Goal: Task Accomplishment & Management: Use online tool/utility

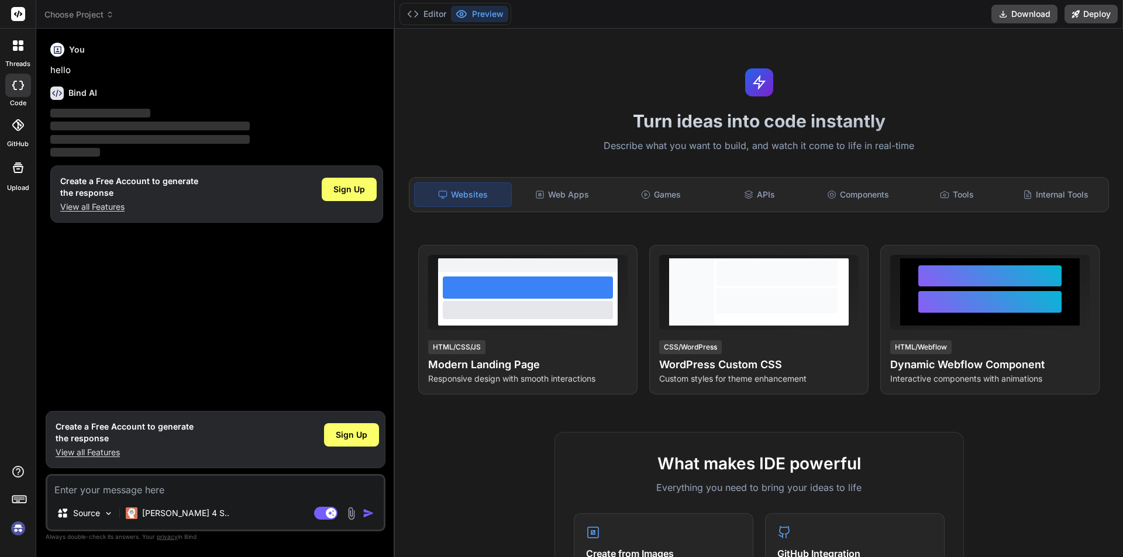
type textarea "x"
click at [127, 493] on textarea at bounding box center [215, 486] width 336 height 21
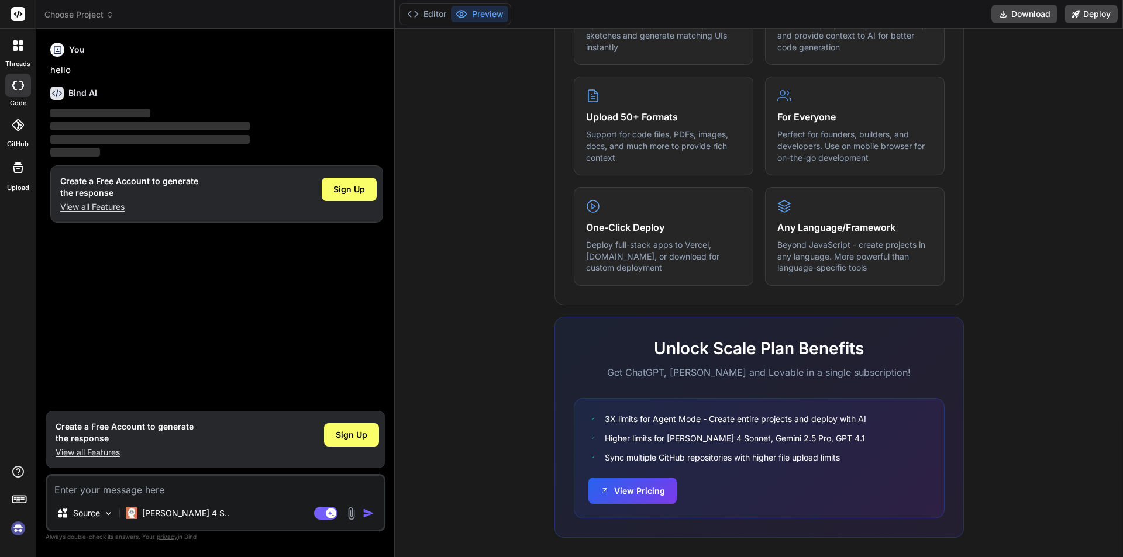
scroll to position [558, 0]
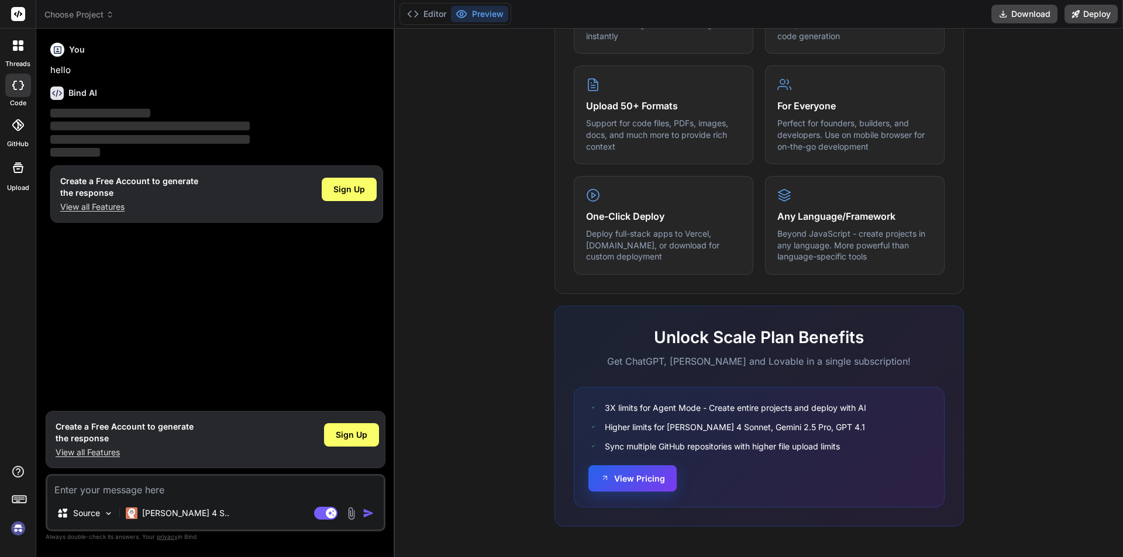
click at [622, 470] on button "View Pricing" at bounding box center [632, 479] width 88 height 26
click at [154, 483] on textarea at bounding box center [215, 486] width 336 height 21
type textarea "I"
type textarea "x"
type textarea "I"
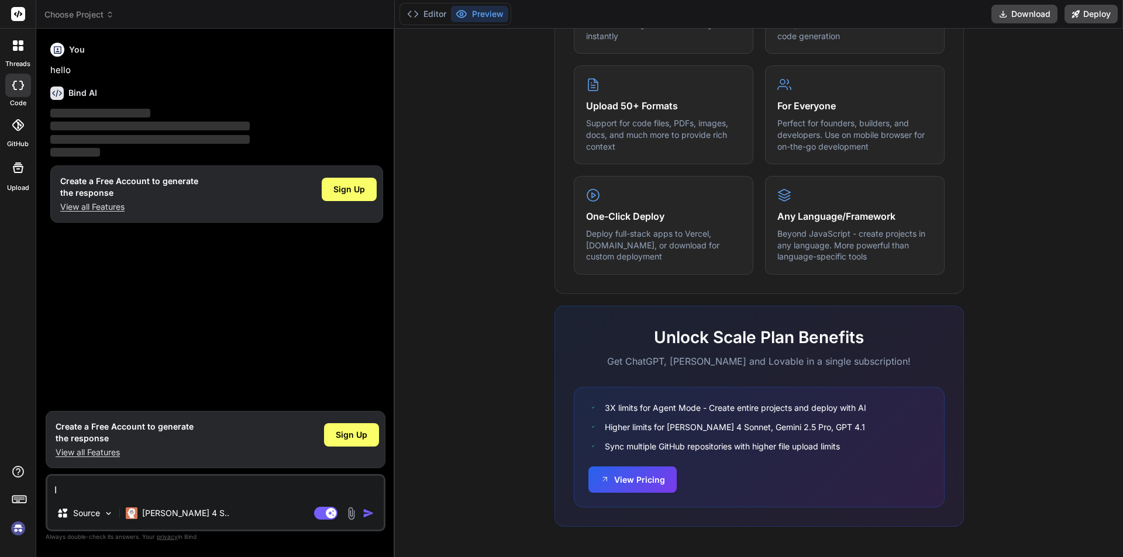
type textarea "x"
type textarea "I j"
type textarea "x"
type textarea "I js"
type textarea "x"
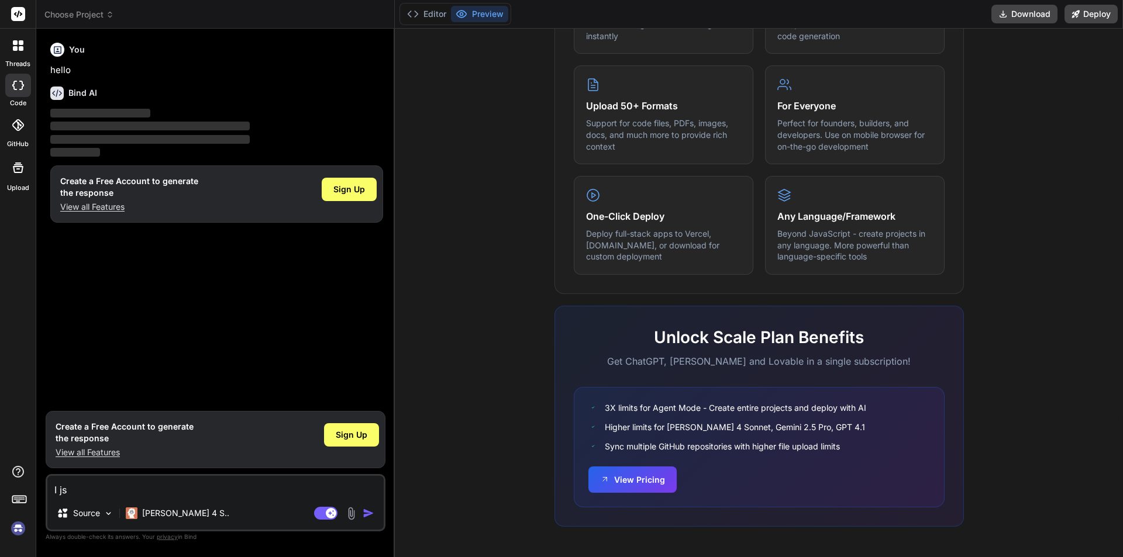
type textarea "I jsu"
type textarea "x"
type textarea "I jsut"
type textarea "x"
type textarea "I jsut"
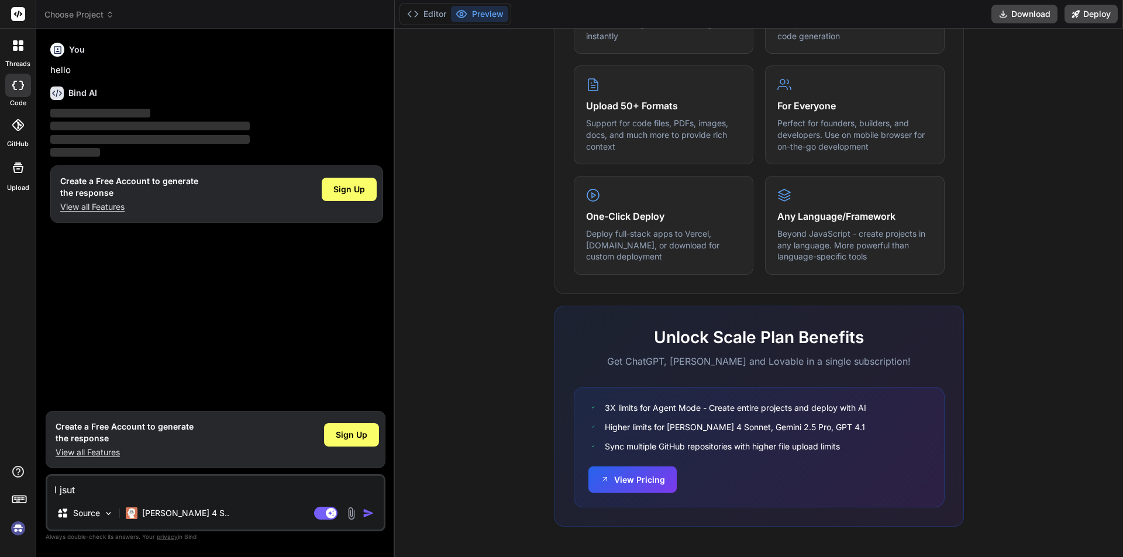
type textarea "x"
type textarea "I jsut"
type textarea "x"
type textarea "I jsu"
type textarea "x"
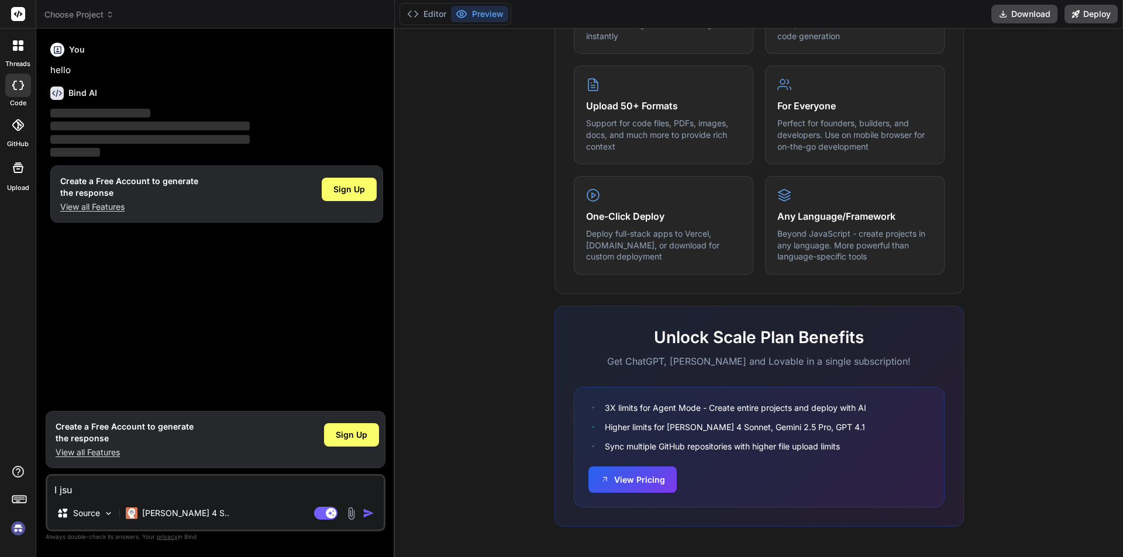
type textarea "I js"
type textarea "x"
type textarea "I j"
type textarea "x"
type textarea "I ju"
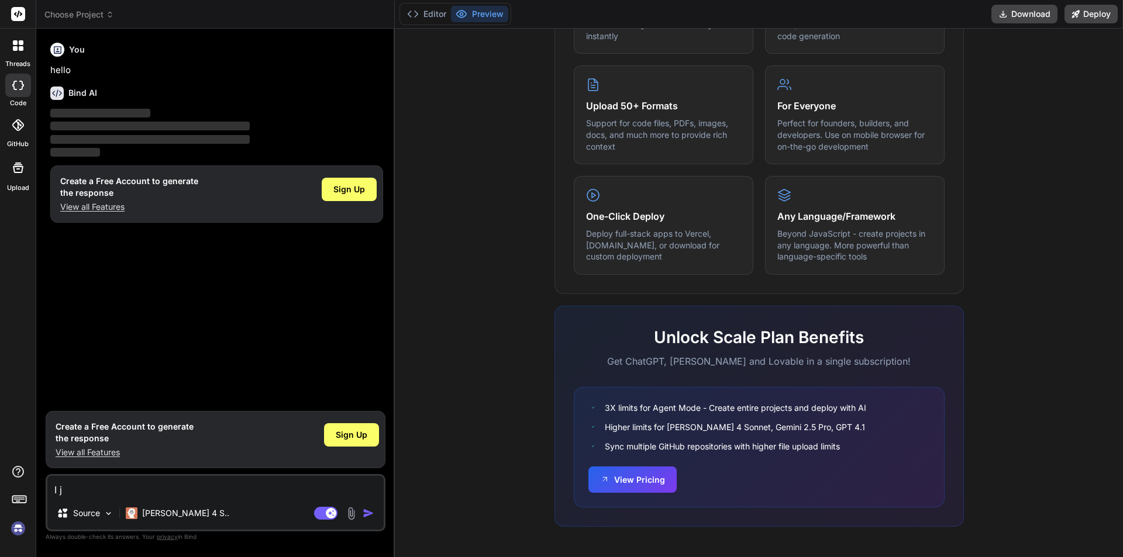
type textarea "x"
type textarea "I jus"
type textarea "x"
type textarea "I just"
type textarea "x"
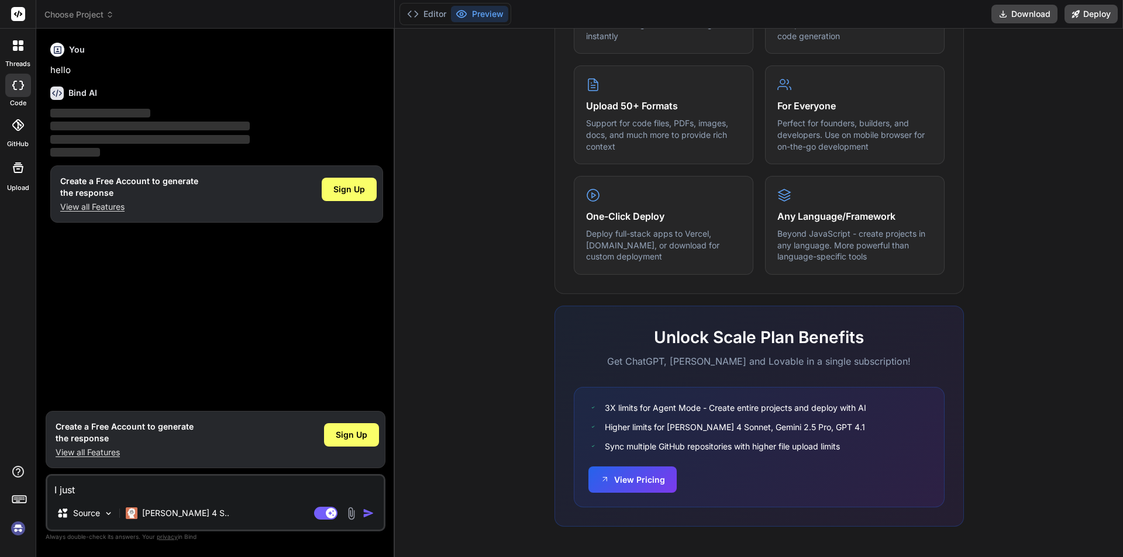
type textarea "I just"
type textarea "x"
type textarea "I just w"
type textarea "x"
type textarea "I just wa"
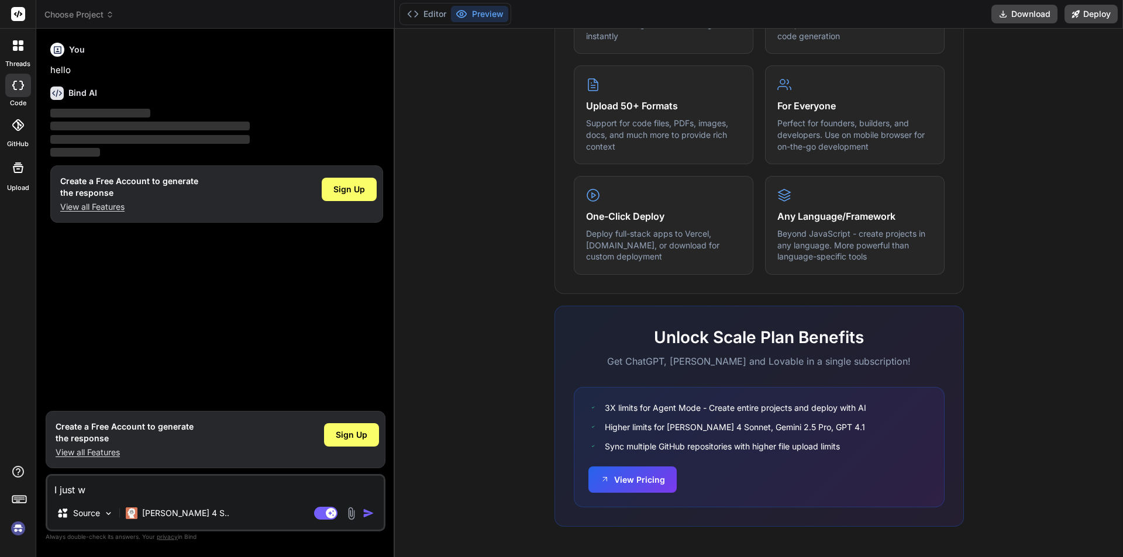
type textarea "x"
type textarea "I just wan"
type textarea "x"
type textarea "I just want"
type textarea "x"
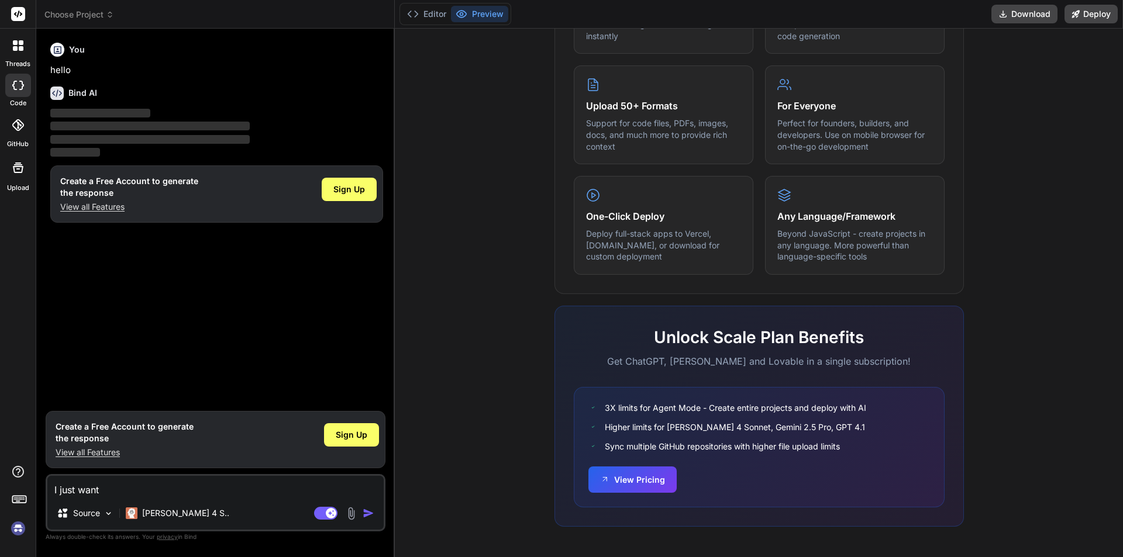
type textarea "I just want"
type textarea "x"
type textarea "I just want t"
type textarea "x"
type textarea "I just want to"
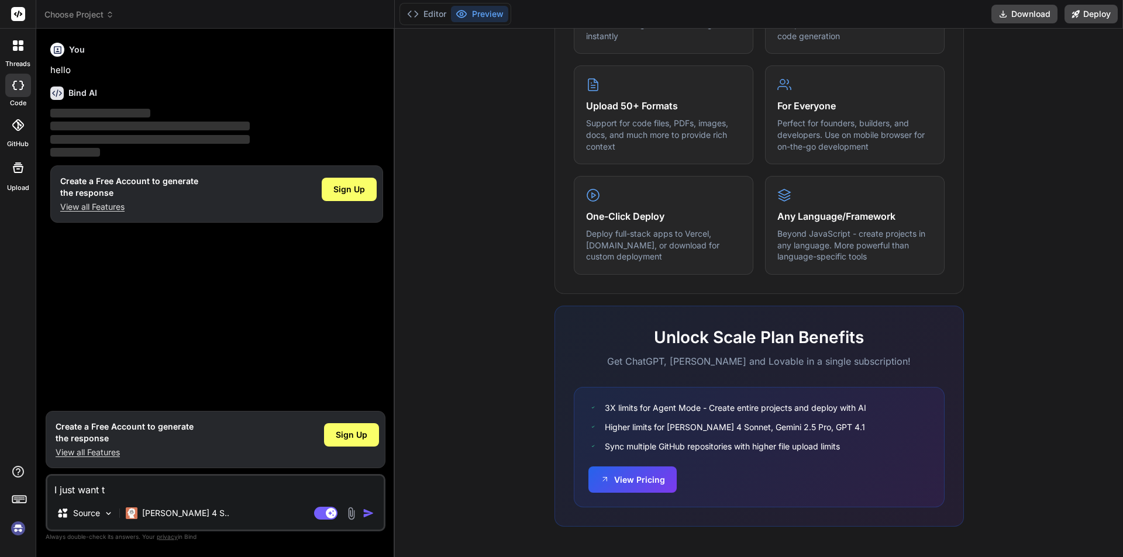
type textarea "x"
type textarea "I just want to"
type textarea "x"
type textarea "I just want to c"
type textarea "x"
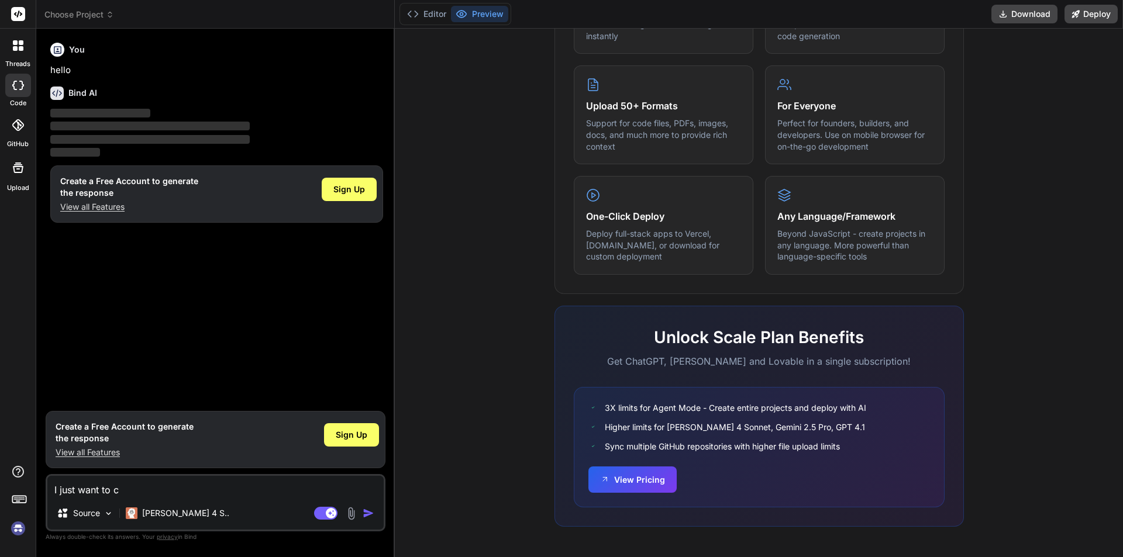
type textarea "I just want to cr"
type textarea "x"
type textarea "I just want to cre"
type textarea "x"
type textarea "I just want to crea"
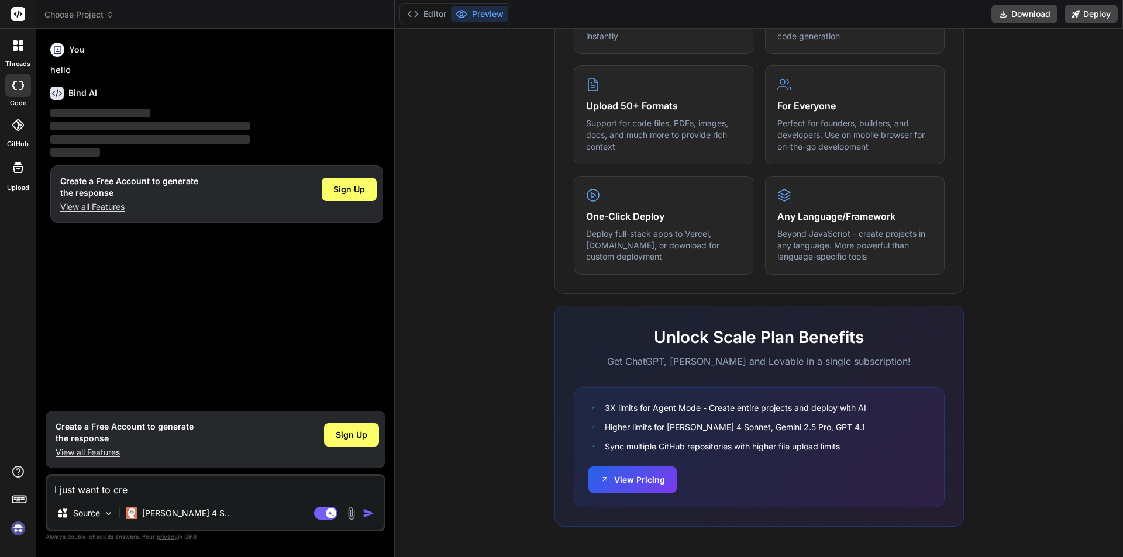
type textarea "x"
type textarea "I just want to creat"
type textarea "x"
type textarea "I just want to create"
type textarea "x"
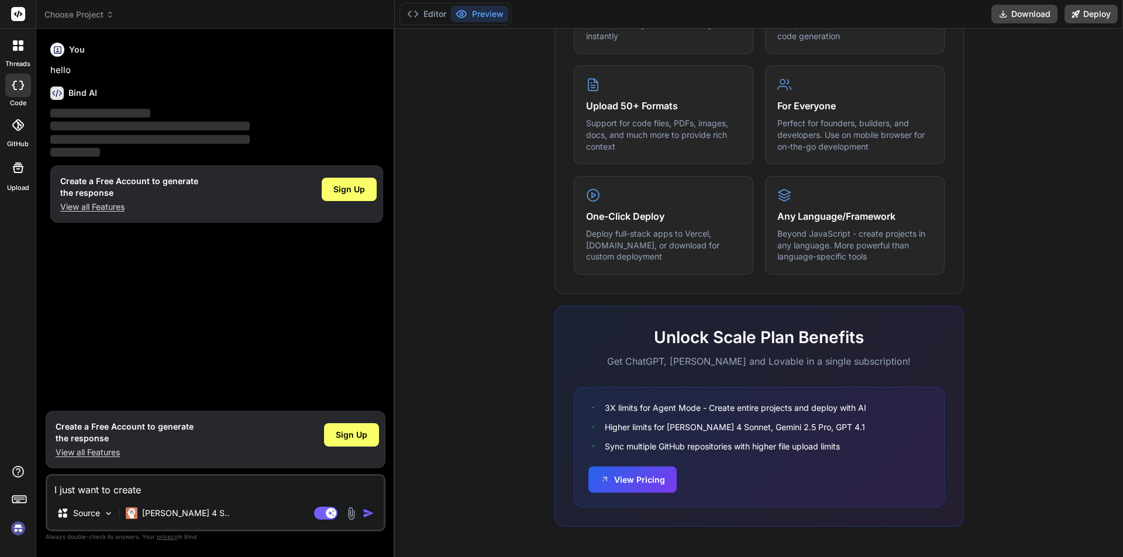
type textarea "I just want to create"
type textarea "x"
type textarea "I just want to create a"
type textarea "x"
type textarea "I just want to create a"
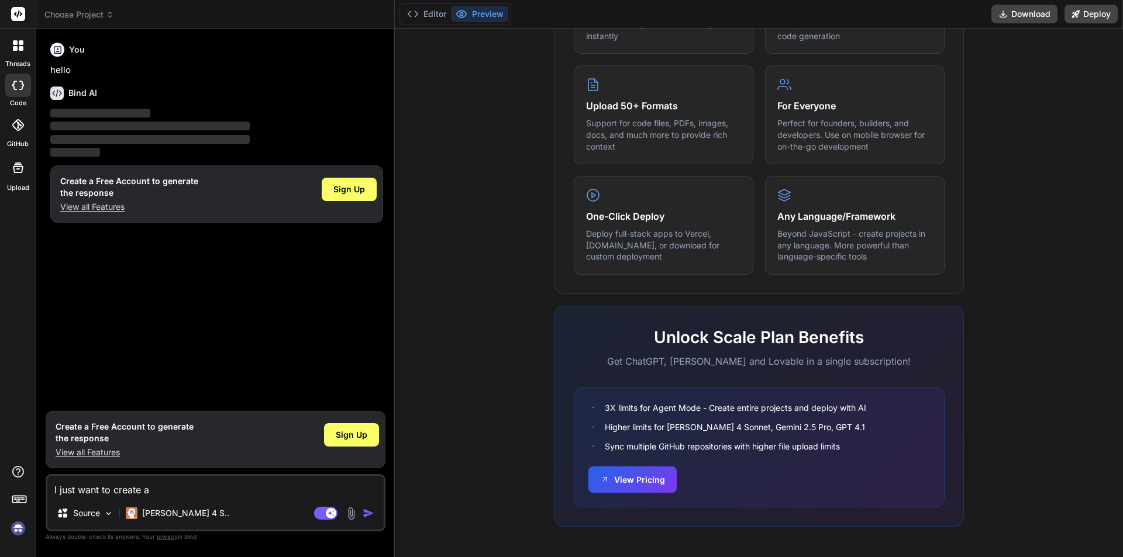
type textarea "x"
type textarea "I just want to create a w"
type textarea "x"
type textarea "I just want to create a we"
type textarea "x"
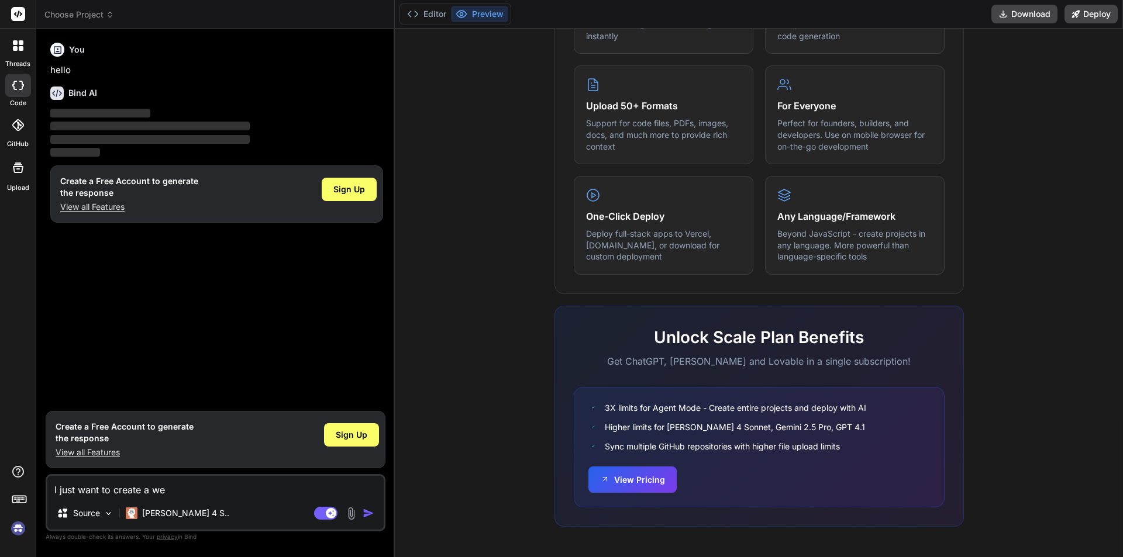
type textarea "I just want to create a wea"
type textarea "x"
type textarea "I just want to create a weat"
type textarea "x"
type textarea "I just want to create a weath"
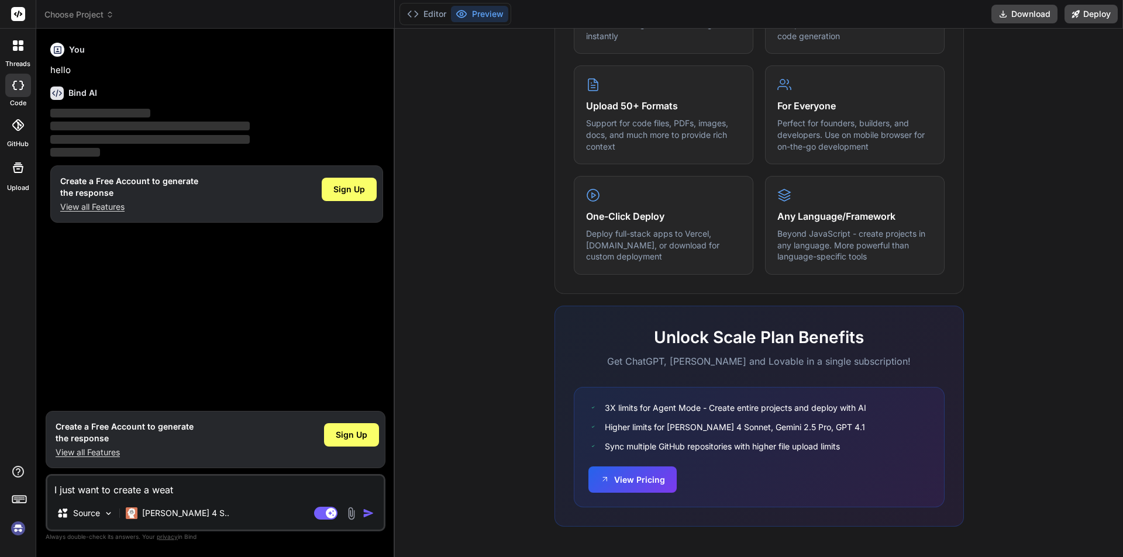
type textarea "x"
type textarea "I just want to create a weathe"
type textarea "x"
type textarea "I just want to create a weather"
type textarea "x"
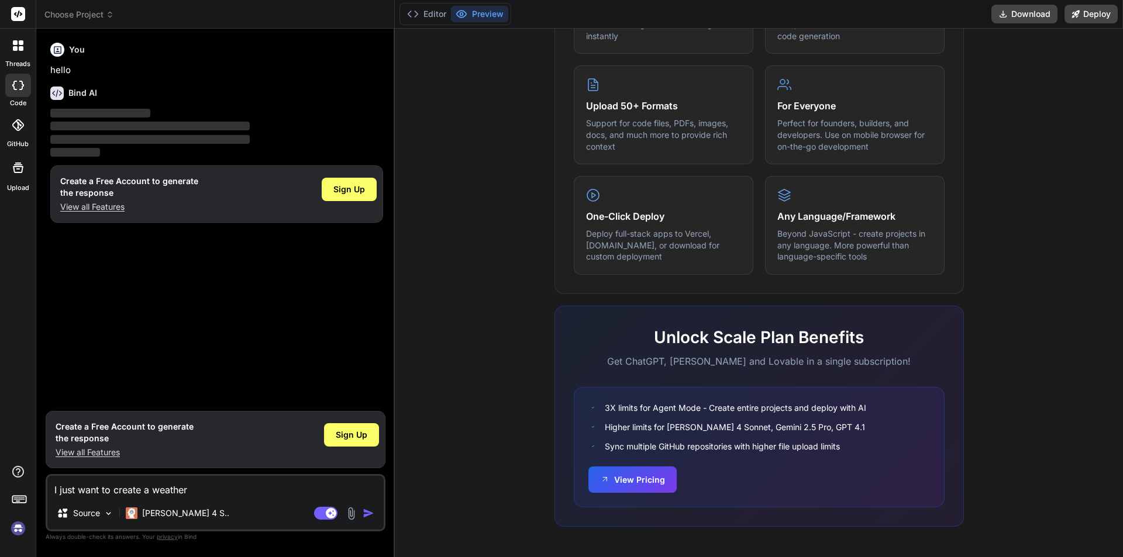
type textarea "I just want to create a weather"
type textarea "x"
type textarea "I just want to create a weather a"
type textarea "x"
type textarea "I just want to create a weather ap"
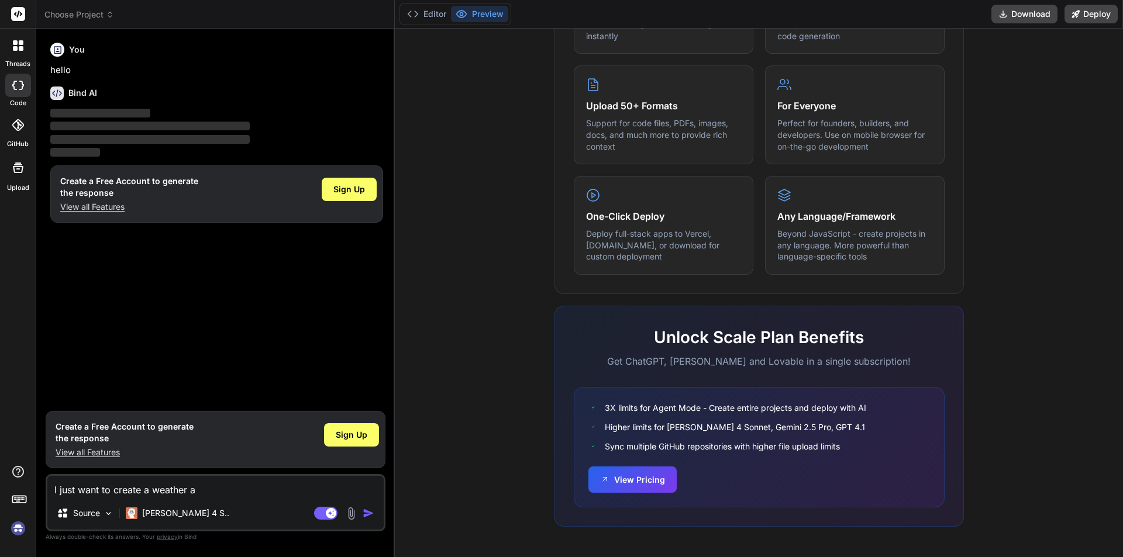
type textarea "x"
type textarea "I just want to create a weather app"
type textarea "x"
type textarea "I just want to create a weather app"
type textarea "x"
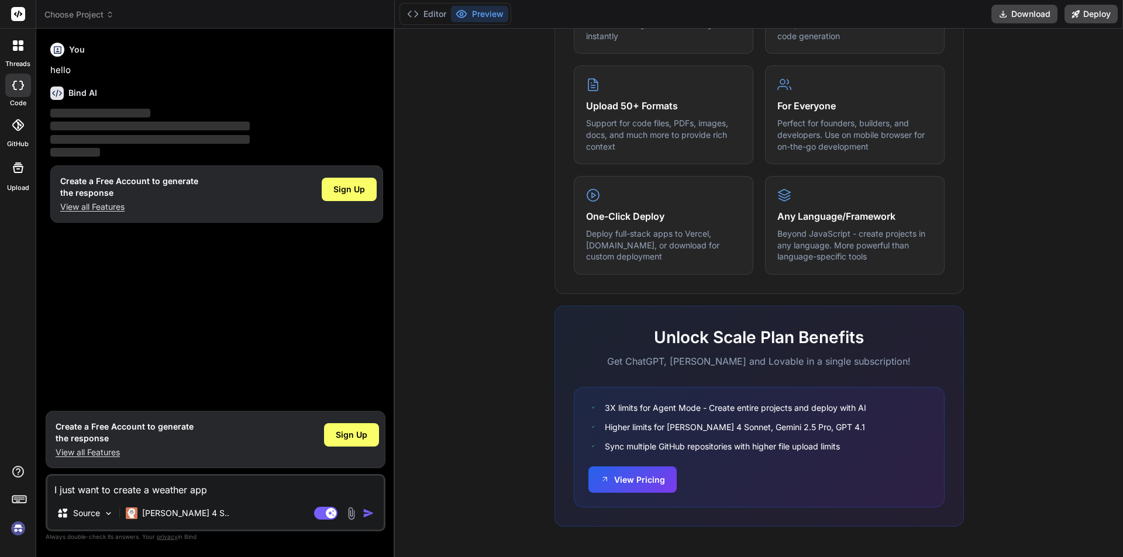
type textarea "I just want to create a weather app i"
type textarea "x"
type textarea "I just want to create a weather app in"
type textarea "x"
type textarea "I just want to create a weather app inn"
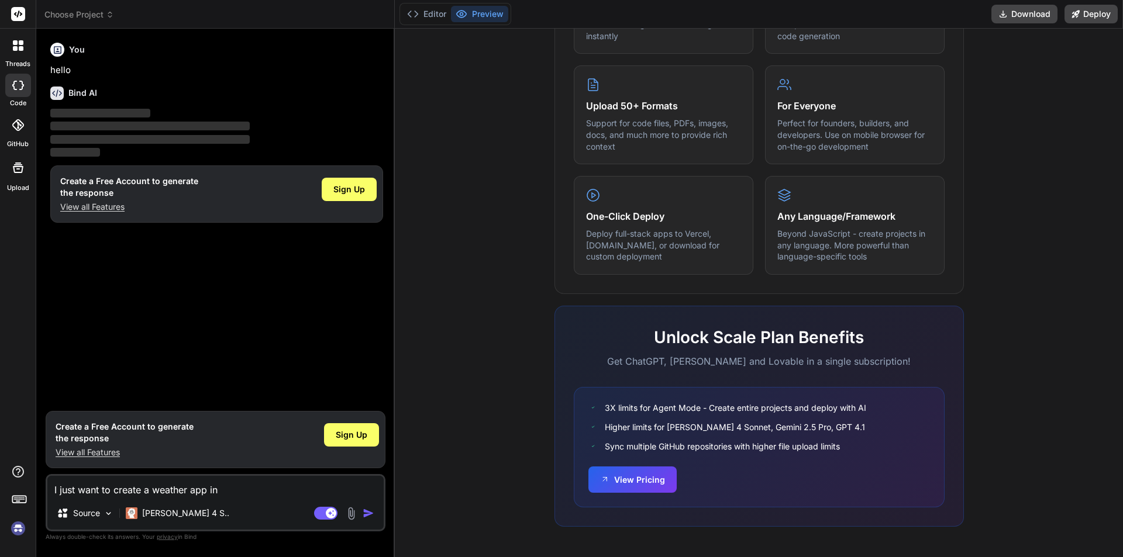
type textarea "x"
type textarea "I just want to create a weather app inn="
type textarea "x"
type textarea "I just want to create a weather app inn"
type textarea "x"
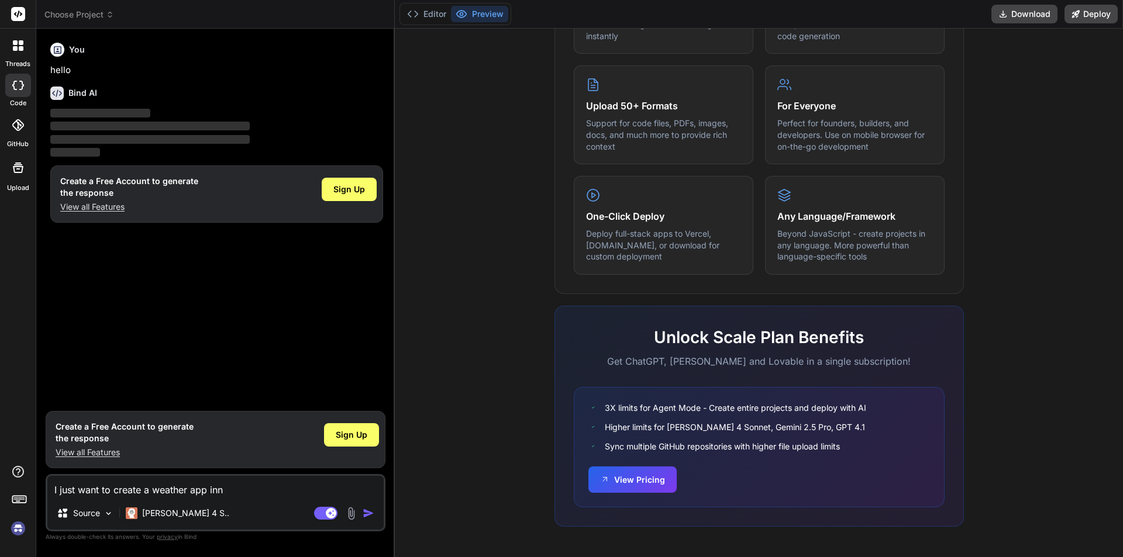
type textarea "I just want to create a weather app in"
type textarea "x"
type textarea "I just want to create a weather app in"
type textarea "x"
type textarea "I just want to create a weather app in r"
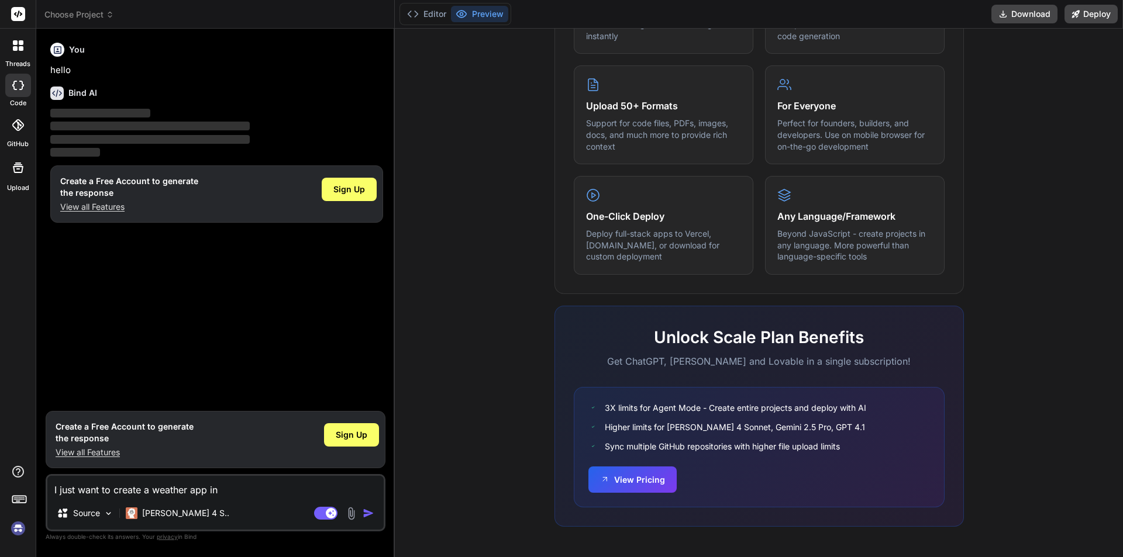
type textarea "x"
type textarea "I just want to create a weather app in re"
type textarea "x"
type textarea "I just want to create a weather app in rea"
type textarea "x"
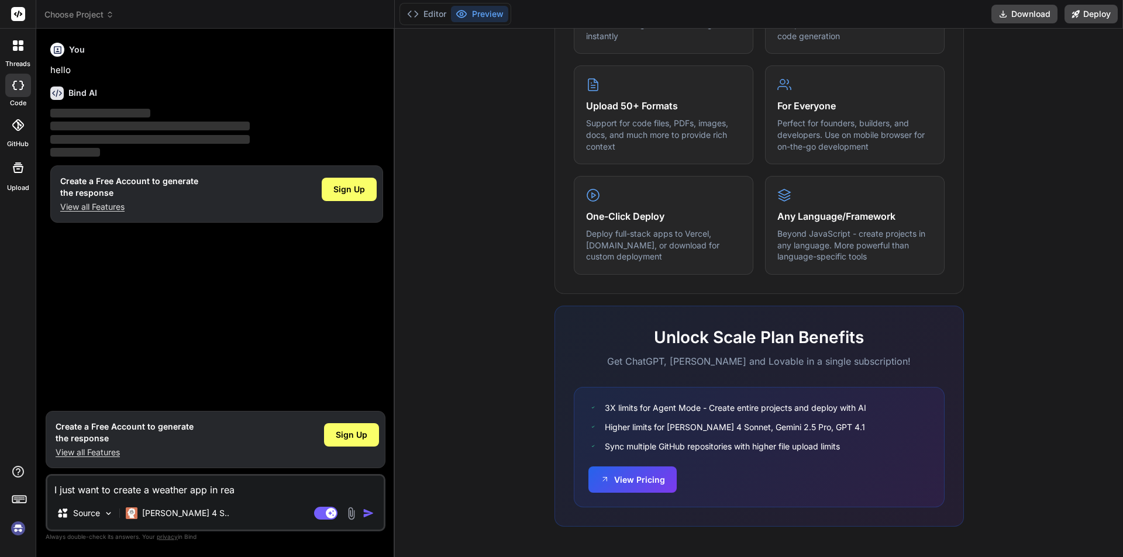
type textarea "I just want to create a weather app in reac"
type textarea "x"
type textarea "I just want to create a weather app in react"
type textarea "x"
type textarea "I just want to create a weather app in react"
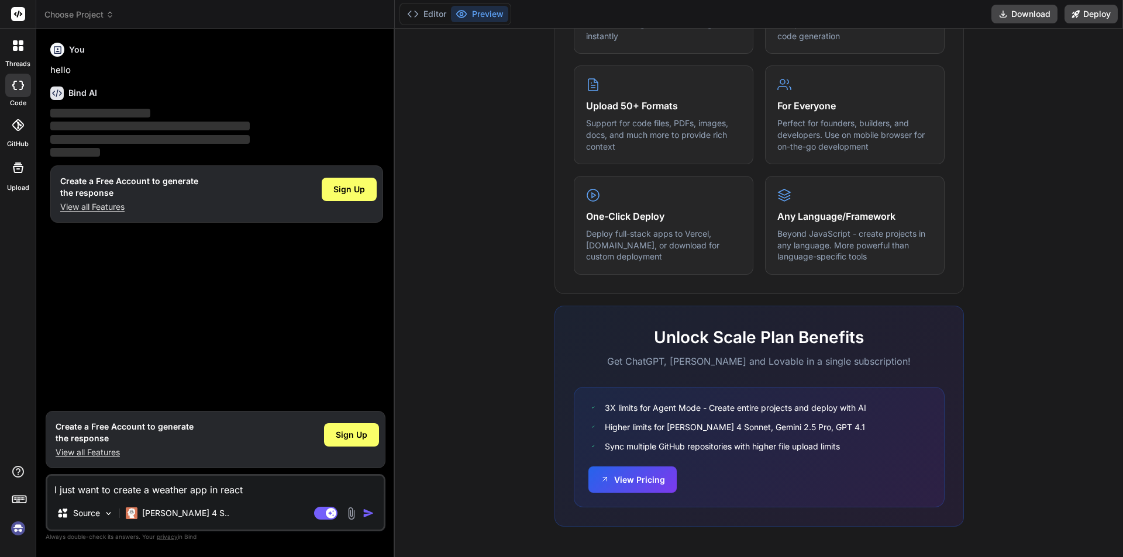
type textarea "x"
type textarea "I just want to create a weather app in react a"
type textarea "x"
type textarea "I just want to create a weather app in react ap"
type textarea "x"
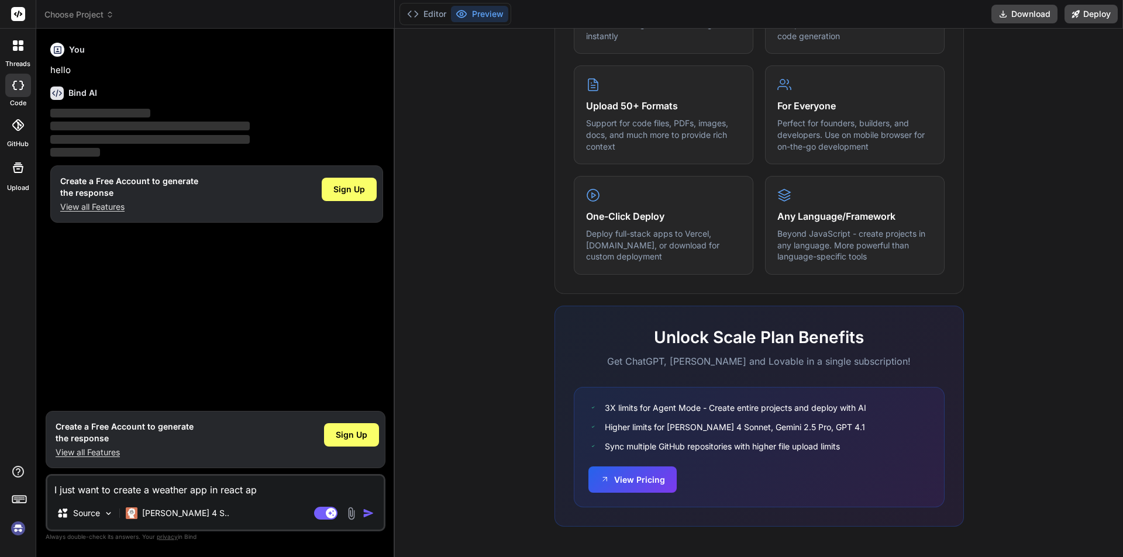
type textarea "I just want to create a weather app in react app"
type textarea "x"
type textarea "I just want to create a weather app in react appl"
type textarea "x"
type textarea "I just want to create a weather app in react appli"
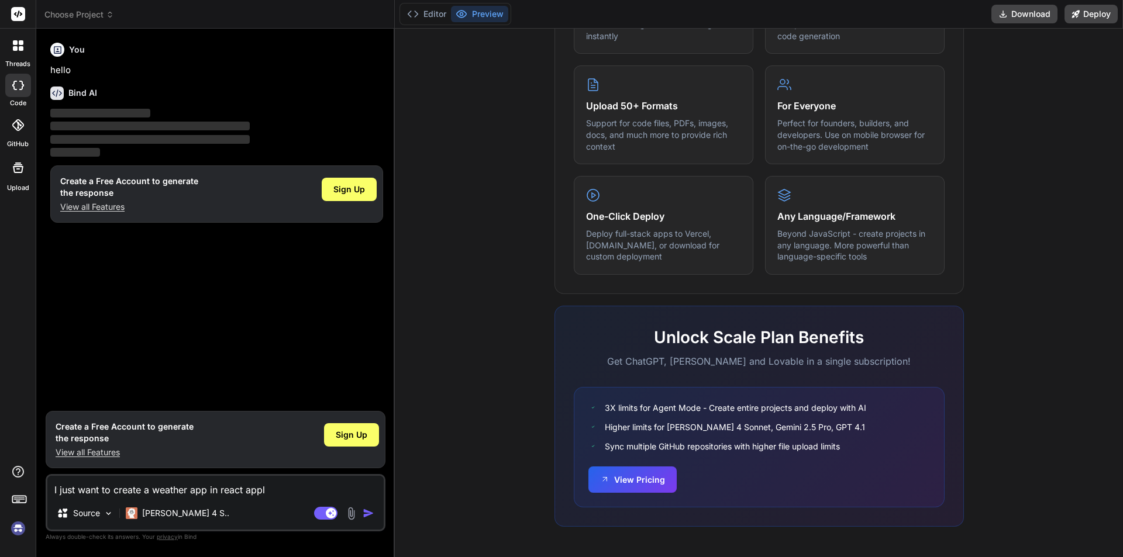
type textarea "x"
type textarea "I just want to create a weather app in react applic"
type textarea "x"
type textarea "I just want to create a weather app in react applica"
type textarea "x"
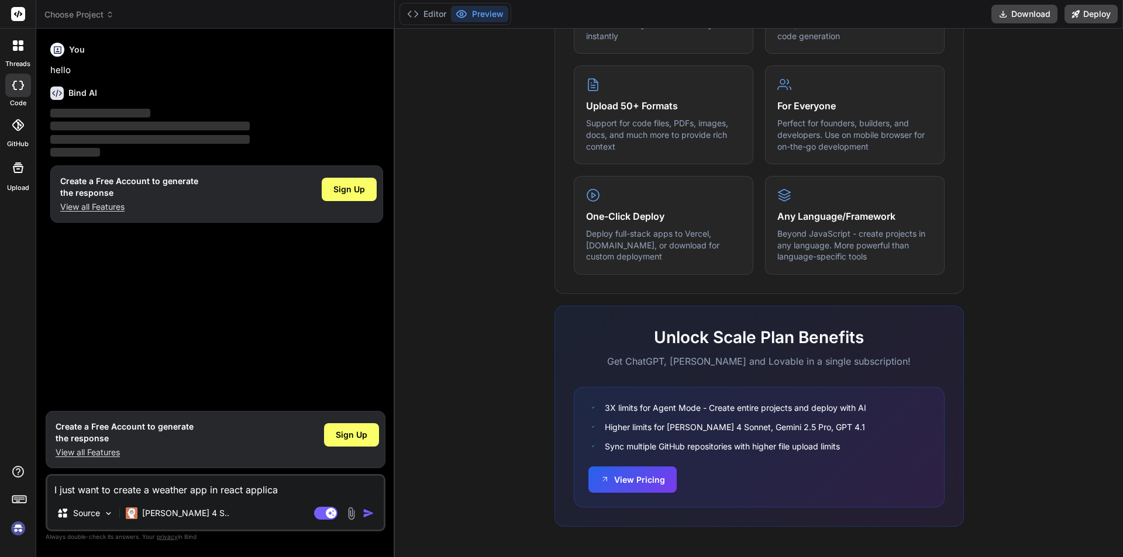
type textarea "I just want to create a weather app in react applicat"
type textarea "x"
type textarea "I just want to create a weather app in react applicati"
type textarea "x"
type textarea "I just want to create a weather app in react applicatio"
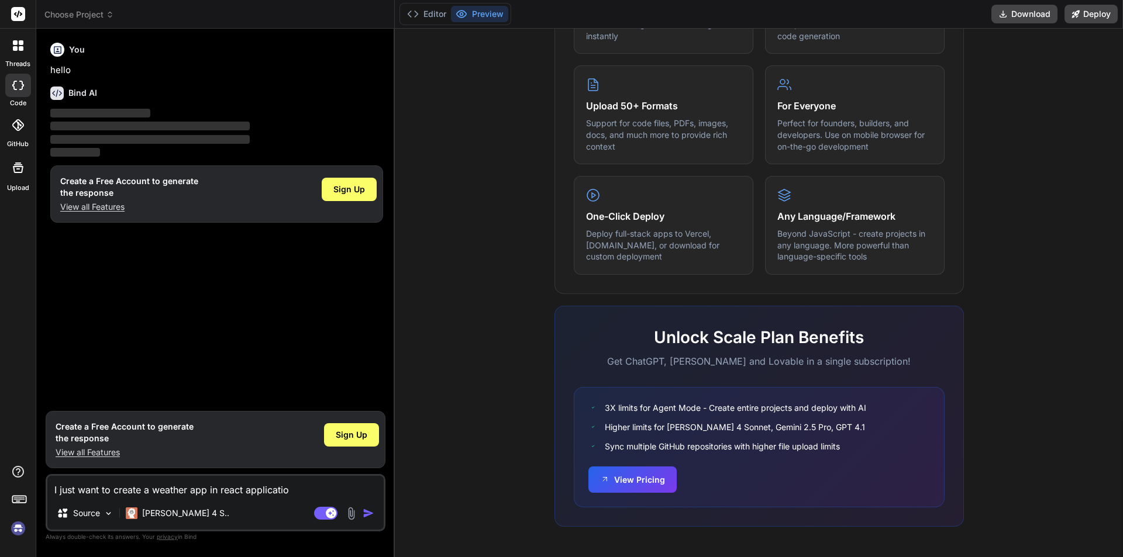
type textarea "x"
type textarea "I just want to create a weather app in react application"
type textarea "x"
type textarea "I just want to create a weather app in react application"
type textarea "x"
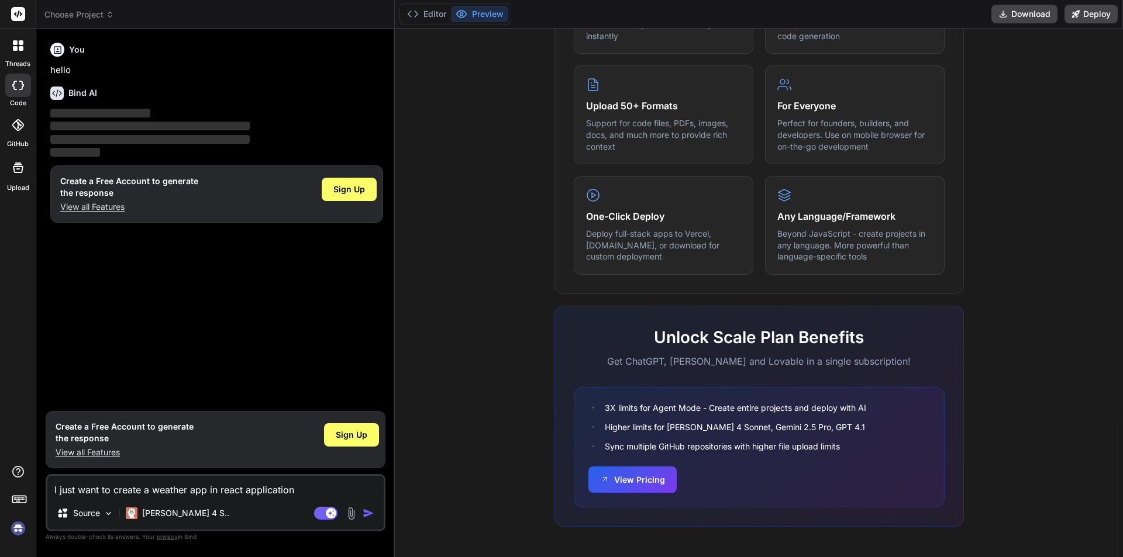
type textarea "I just want to create a weather app in react application g"
type textarea "x"
type textarea "I just want to create a weather app in react application gi"
type textarea "x"
type textarea "I just want to create a weather app in react application giv"
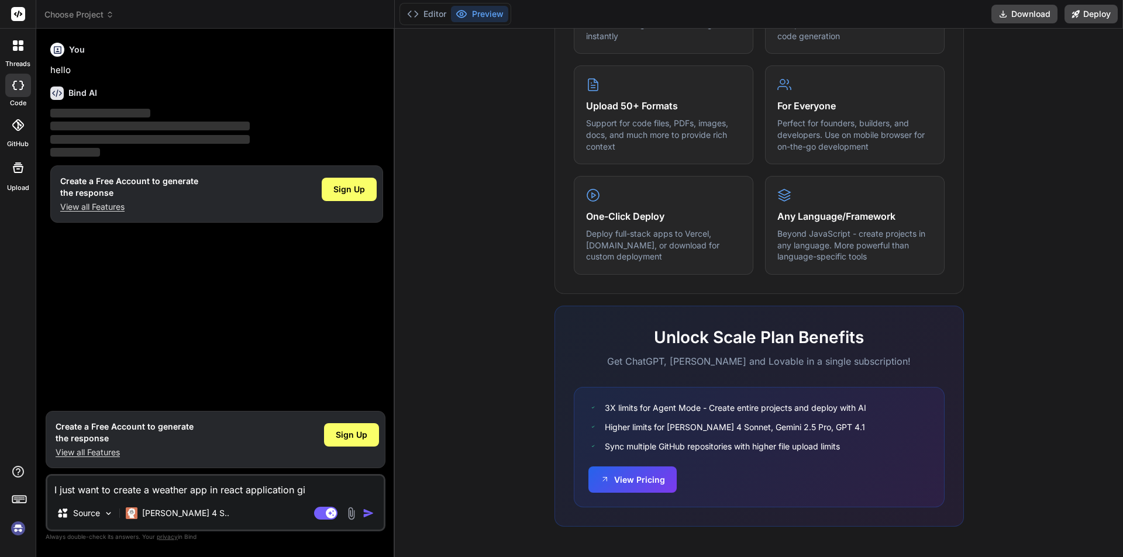
type textarea "x"
type textarea "I just want to create a weather app in react application give"
type textarea "x"
type textarea "I just want to create a weather app in react application give"
type textarea "x"
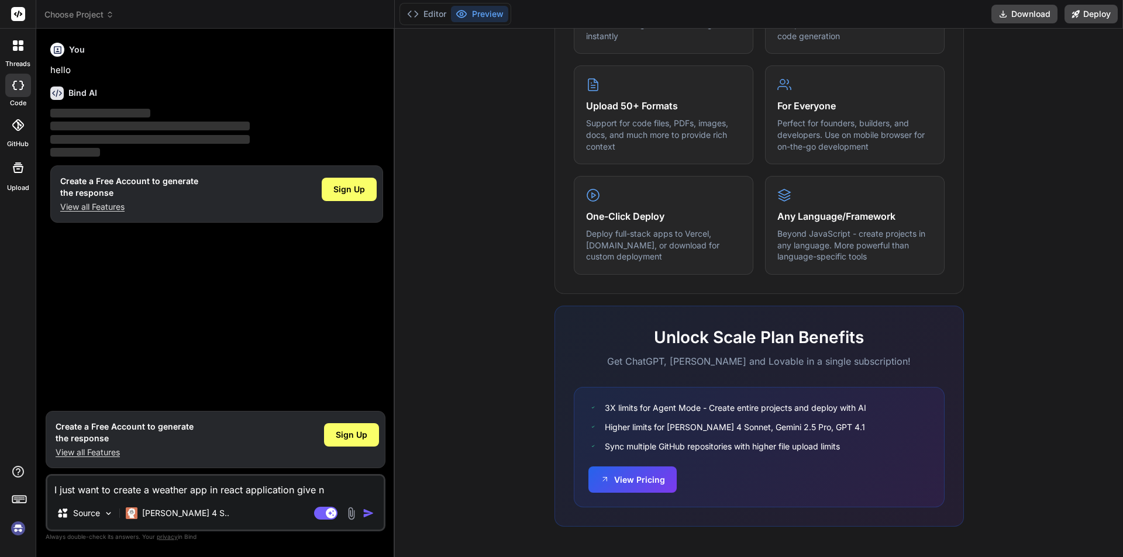
type textarea "I just want to create a weather app in react application give nm"
type textarea "x"
type textarea "I just want to create a weather app in react application give nme"
type textarea "x"
type textarea "I just want to create a weather app in react application give nme"
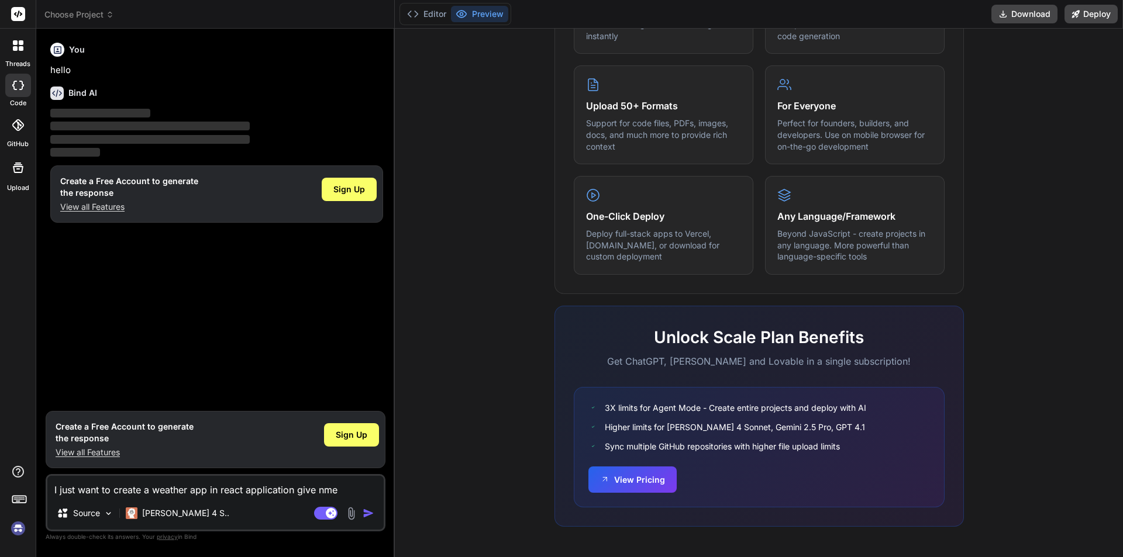
type textarea "x"
type textarea "I just want to create a weather app in react application give nme"
type textarea "x"
type textarea "I just want to create a weather app in react application give nm"
type textarea "x"
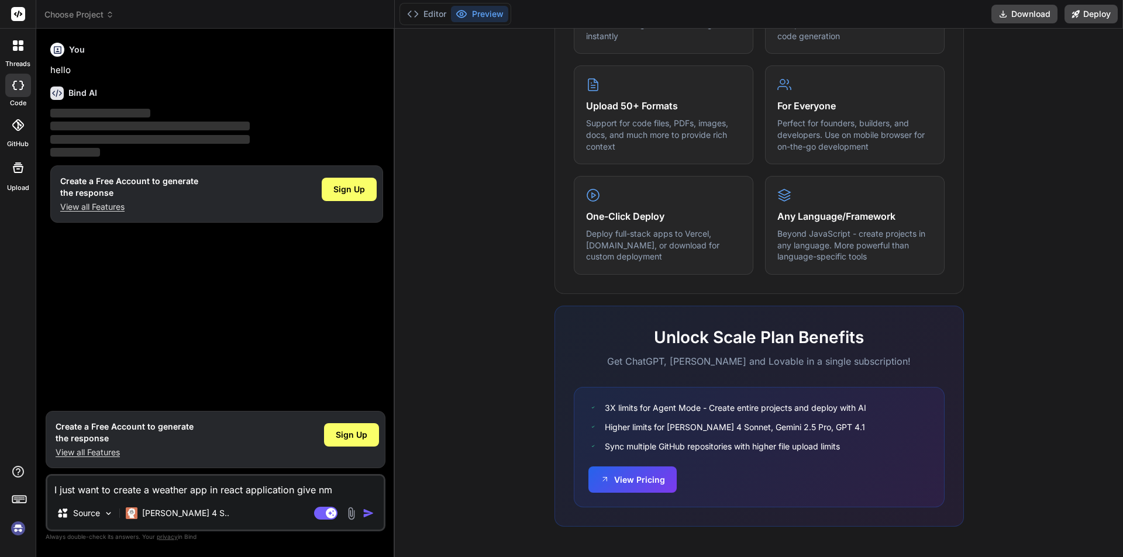
type textarea "I just want to create a weather app in react application give n"
type textarea "x"
type textarea "I just want to create a weather app in react application give"
type textarea "x"
type textarea "I just want to create a weather app in react application give m"
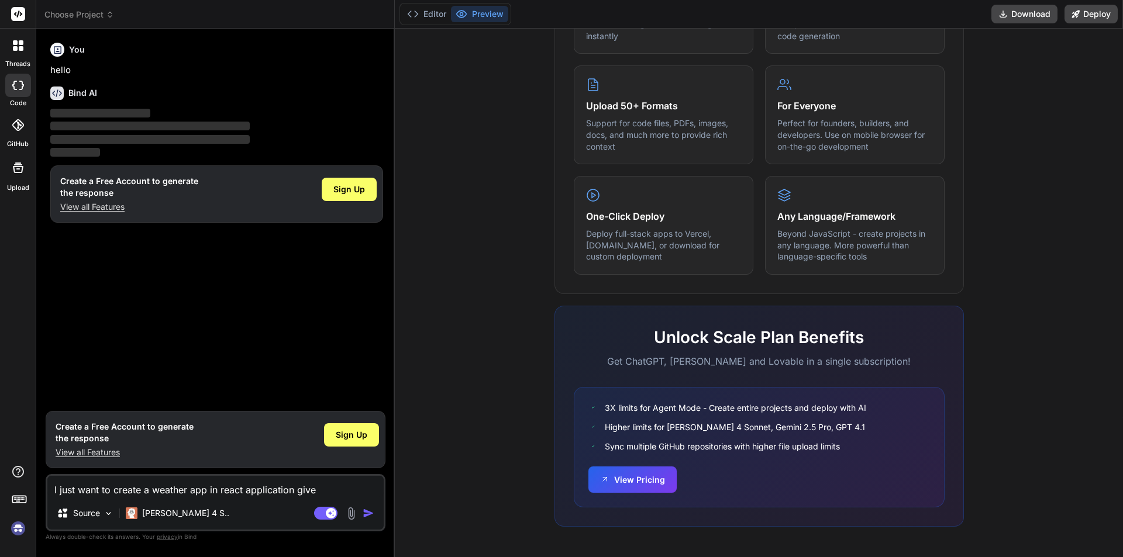
type textarea "x"
type textarea "I just want to create a weather app in react application give me"
type textarea "x"
type textarea "I just want to create a weather app in react application give me"
type textarea "x"
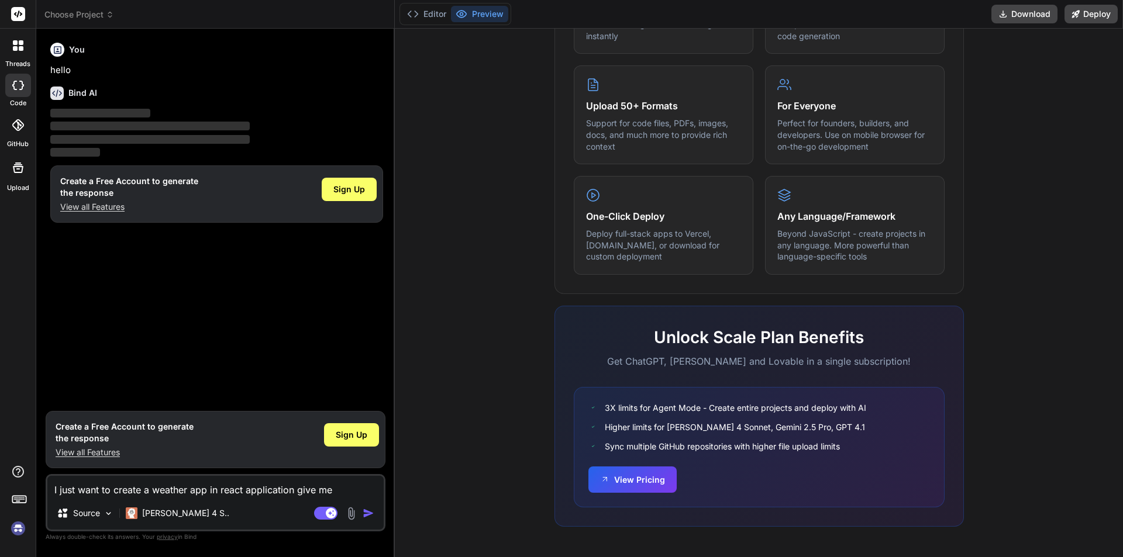
type textarea "I just want to create a weather app in react application give me t"
type textarea "x"
type textarea "I just want to create a weather app in react application give me th"
type textarea "x"
type textarea "I just want to create a weather app in react application give me the"
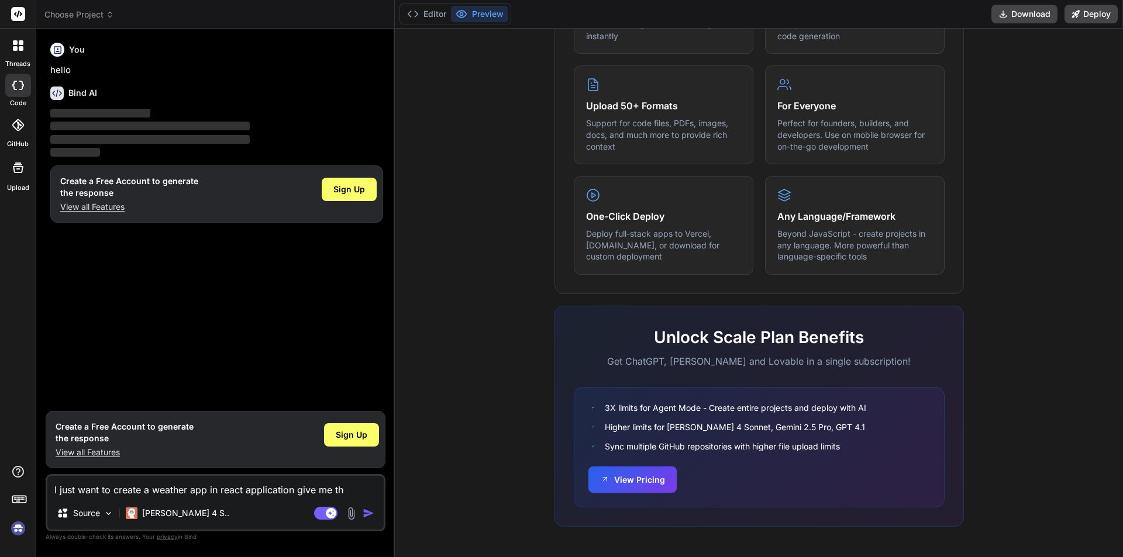
type textarea "x"
type textarea "I just want to create a weather app in react application give me the"
type textarea "x"
type textarea "I just want to create a weather app in react application give me the i"
type textarea "x"
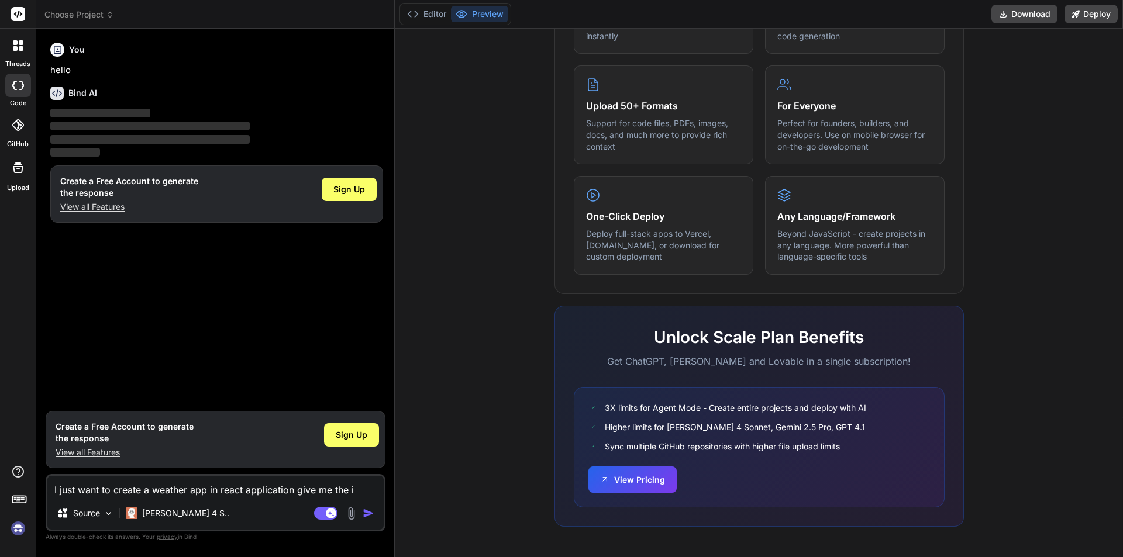
type textarea "I just want to create a weather app in react application give me the id"
type textarea "x"
type textarea "I just want to create a weather app in react application give me the ide"
type textarea "x"
type textarea "I just want to create a weather app in react application give me the idea"
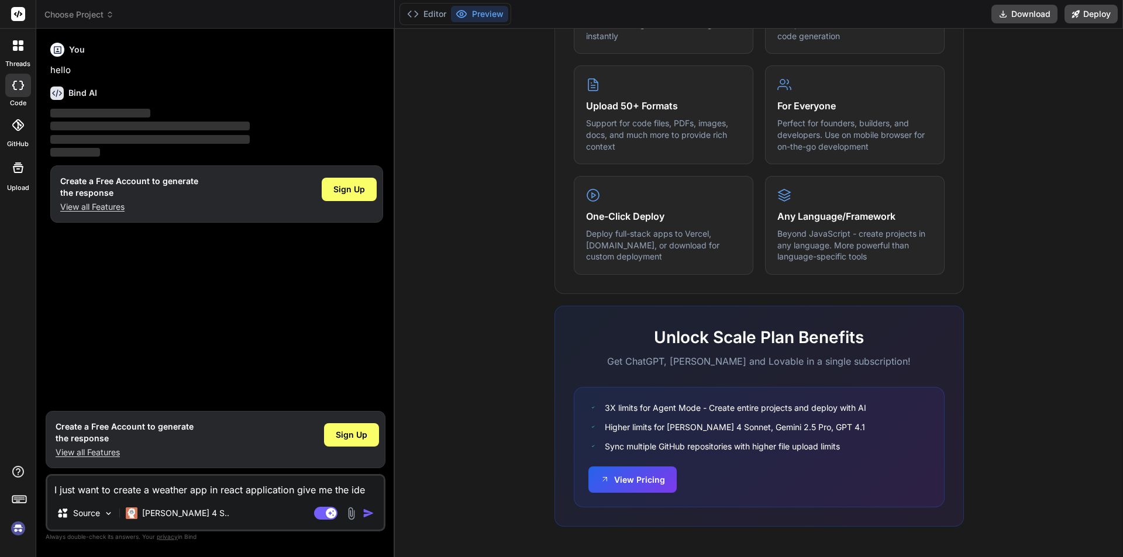
type textarea "x"
type textarea "I just want to create a weather app in react application give me the ideas"
type textarea "x"
type textarea "I just want to create a weather app in react application give me the ideas"
type textarea "x"
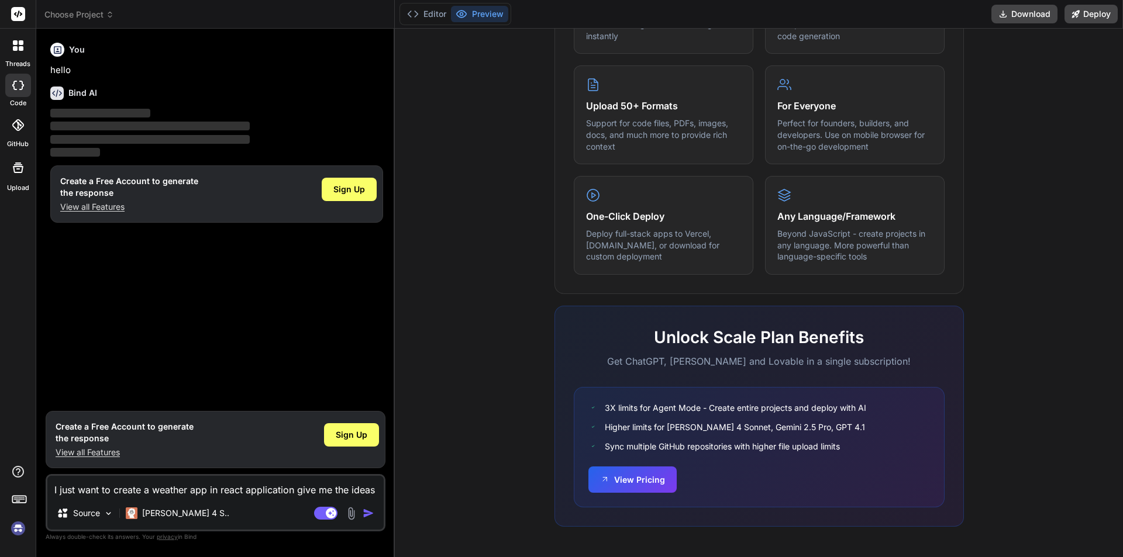
type textarea "I just want to create a weather app in react application give me the ideas s"
type textarea "x"
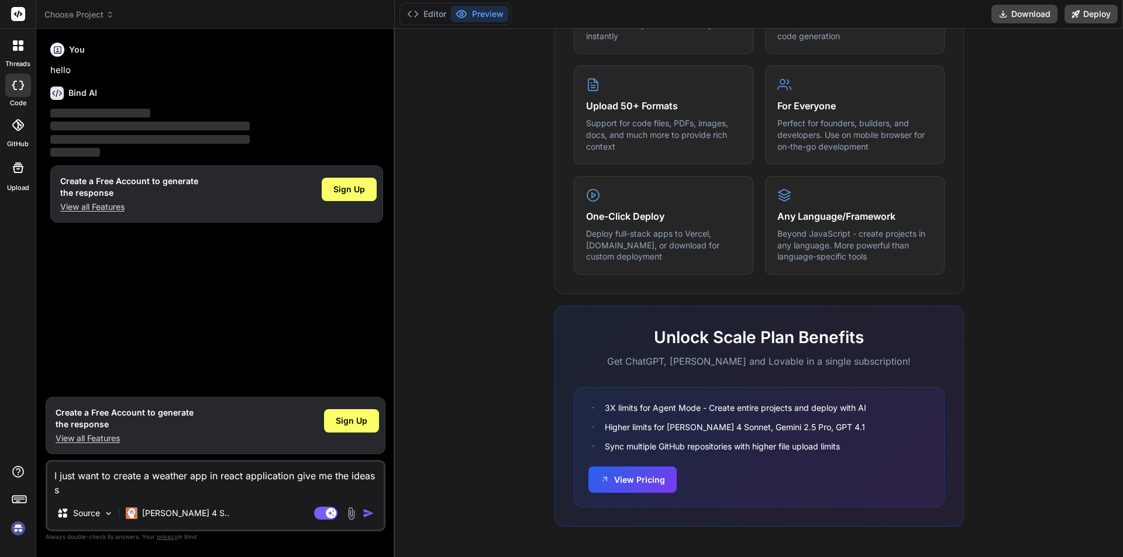
type textarea "I just want to create a weather app in react application give me the ideas so"
type textarea "x"
type textarea "I just want to create a weather app in react application give me the ideas so"
type textarea "x"
type textarea "I just want to create a weather app in react application give me the ideas so t"
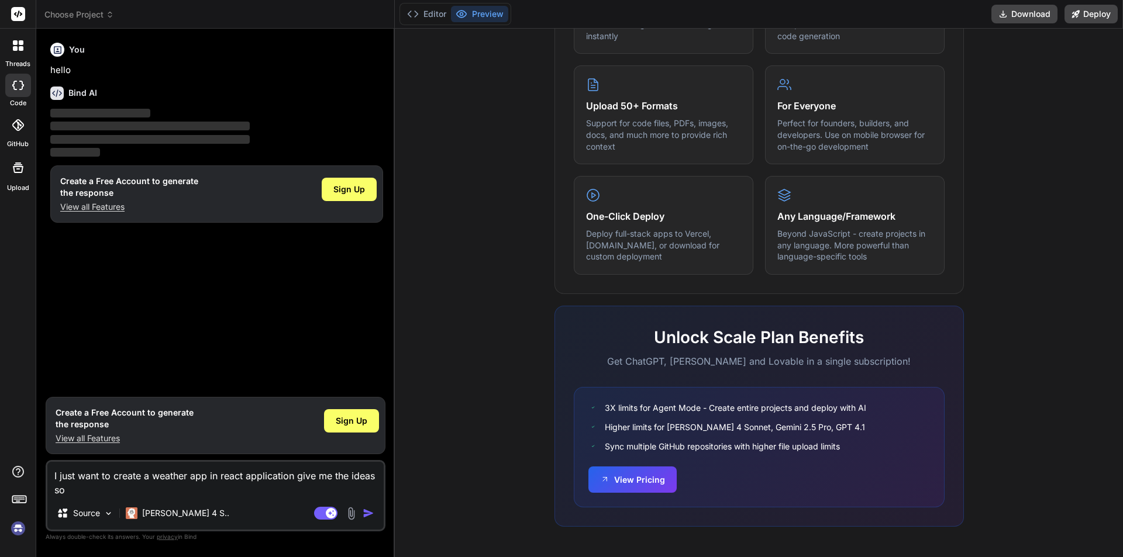
type textarea "x"
type textarea "I just want to create a weather app in react application give me the ideas so th"
type textarea "x"
type textarea "I just want to create a weather app in react application give me the ideas so t…"
click at [367, 512] on img "button" at bounding box center [369, 514] width 12 height 12
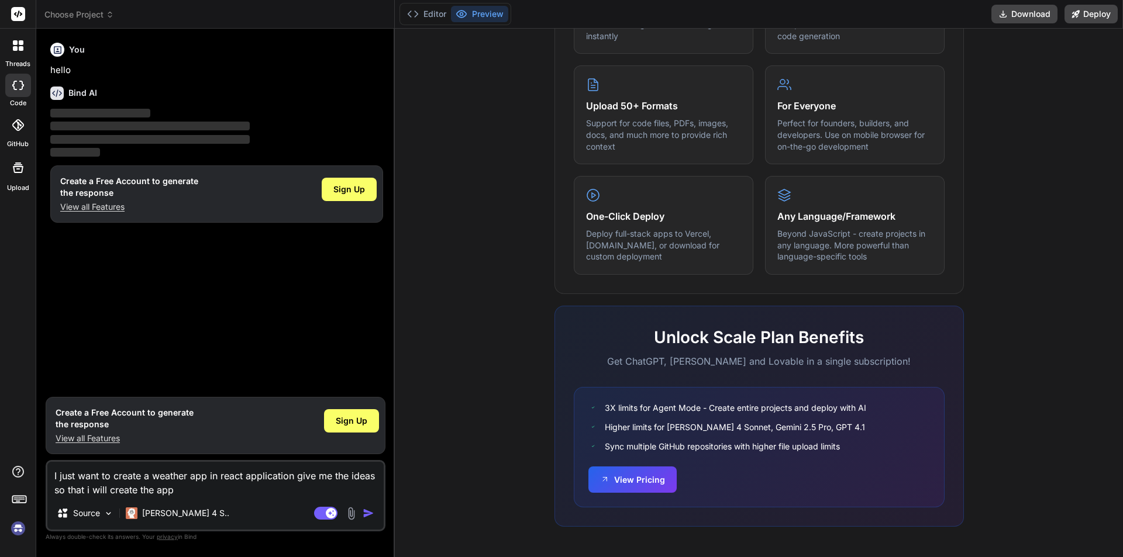
click at [367, 511] on img "button" at bounding box center [369, 514] width 12 height 12
click at [361, 180] on div "Sign Up" at bounding box center [349, 189] width 55 height 23
click at [330, 509] on rect at bounding box center [331, 513] width 11 height 11
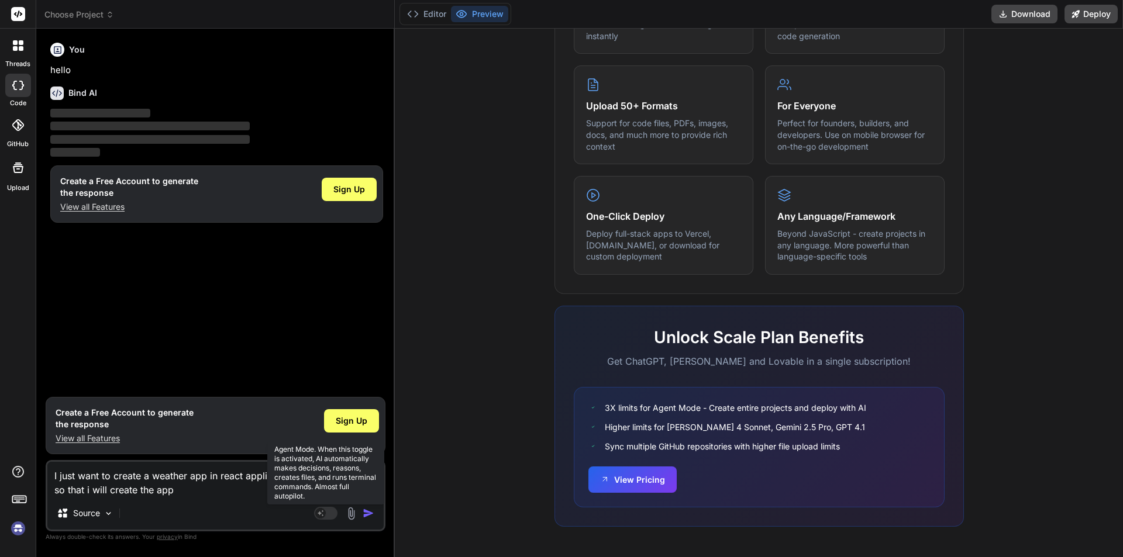
click at [327, 511] on rect at bounding box center [325, 513] width 23 height 13
click at [327, 511] on rect at bounding box center [331, 513] width 11 height 11
click at [327, 511] on rect at bounding box center [325, 513] width 23 height 13
click at [330, 511] on rect at bounding box center [331, 513] width 11 height 11
click at [331, 511] on rect at bounding box center [325, 513] width 23 height 13
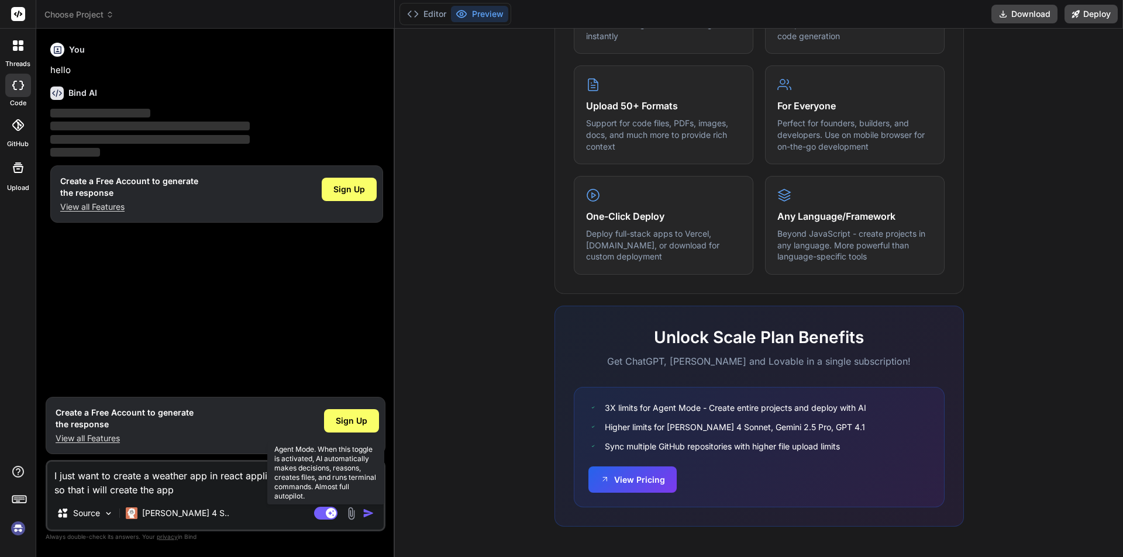
click at [331, 511] on rect at bounding box center [331, 513] width 11 height 11
click at [331, 511] on rect at bounding box center [325, 513] width 23 height 13
click at [331, 511] on rect at bounding box center [331, 513] width 11 height 11
click at [331, 511] on rect at bounding box center [325, 513] width 23 height 13
click at [331, 511] on rect at bounding box center [331, 513] width 11 height 11
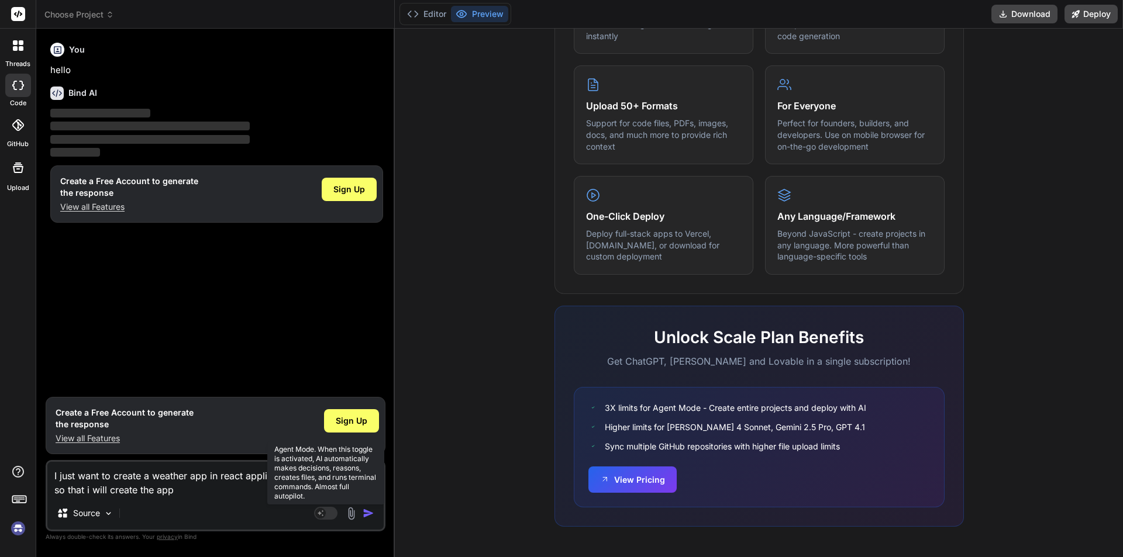
click at [331, 511] on rect at bounding box center [325, 513] width 23 height 13
click at [331, 511] on rect at bounding box center [331, 513] width 11 height 11
click at [331, 511] on rect at bounding box center [325, 513] width 23 height 13
click at [331, 510] on rect at bounding box center [331, 513] width 11 height 11
click at [331, 510] on rect at bounding box center [325, 513] width 23 height 13
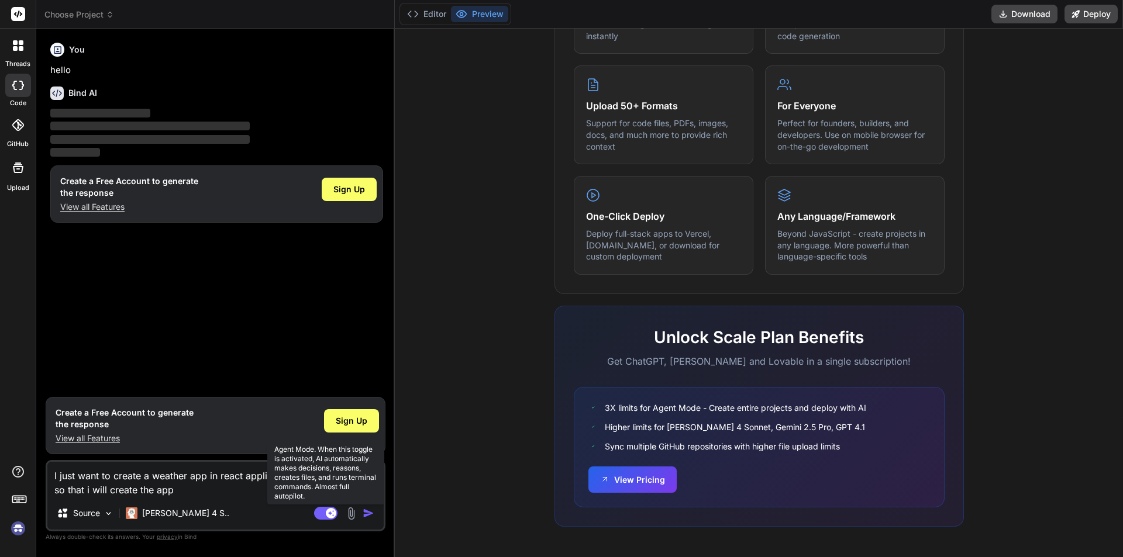
click at [331, 510] on rect at bounding box center [331, 513] width 11 height 11
click at [331, 509] on rect at bounding box center [325, 513] width 23 height 13
click at [326, 335] on div "You hello Bind AI ‌ ‌ ‌ ‌ Create a Free Account to generate the response View a…" at bounding box center [216, 214] width 337 height 353
click at [370, 512] on img "button" at bounding box center [369, 514] width 12 height 12
click at [369, 512] on img "button" at bounding box center [369, 514] width 12 height 12
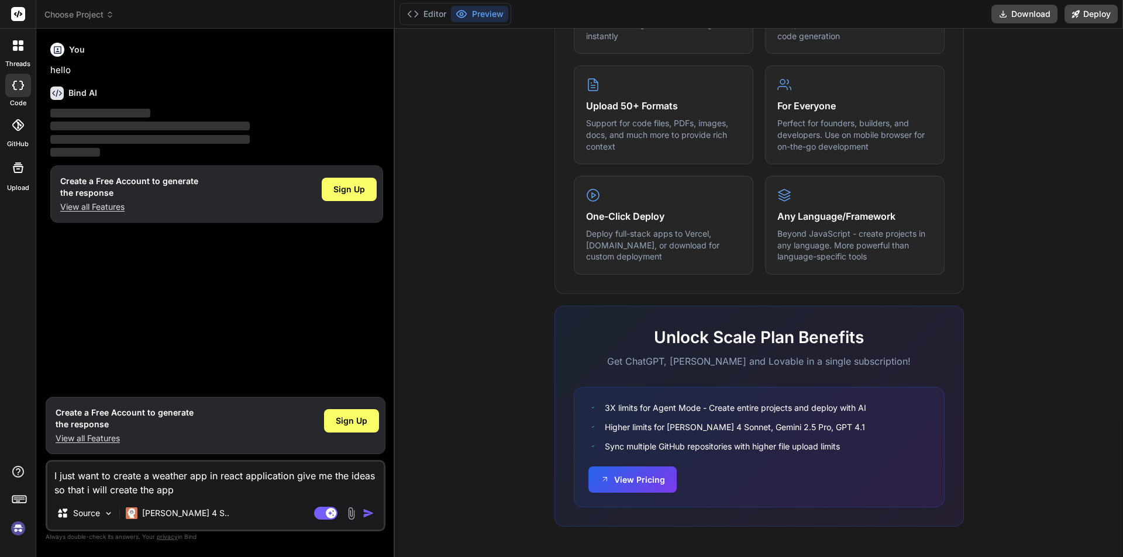
click at [369, 512] on img "button" at bounding box center [369, 514] width 12 height 12
click at [368, 512] on img "button" at bounding box center [369, 514] width 12 height 12
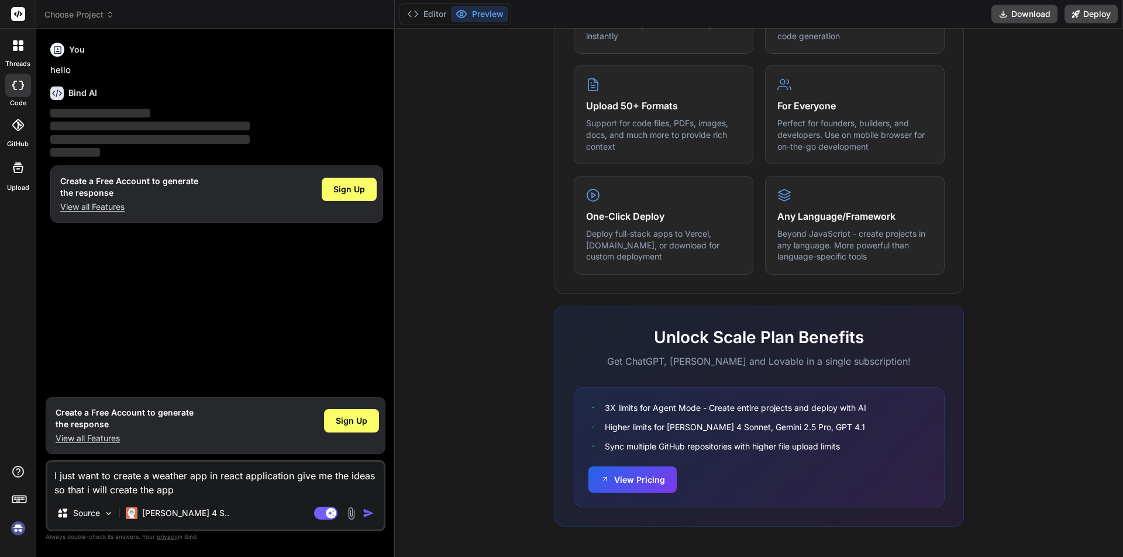
click at [92, 206] on p "View all Features" at bounding box center [129, 207] width 138 height 12
click at [368, 185] on div "Sign Up" at bounding box center [349, 189] width 55 height 23
click at [339, 187] on span "Sign Up" at bounding box center [349, 190] width 32 height 12
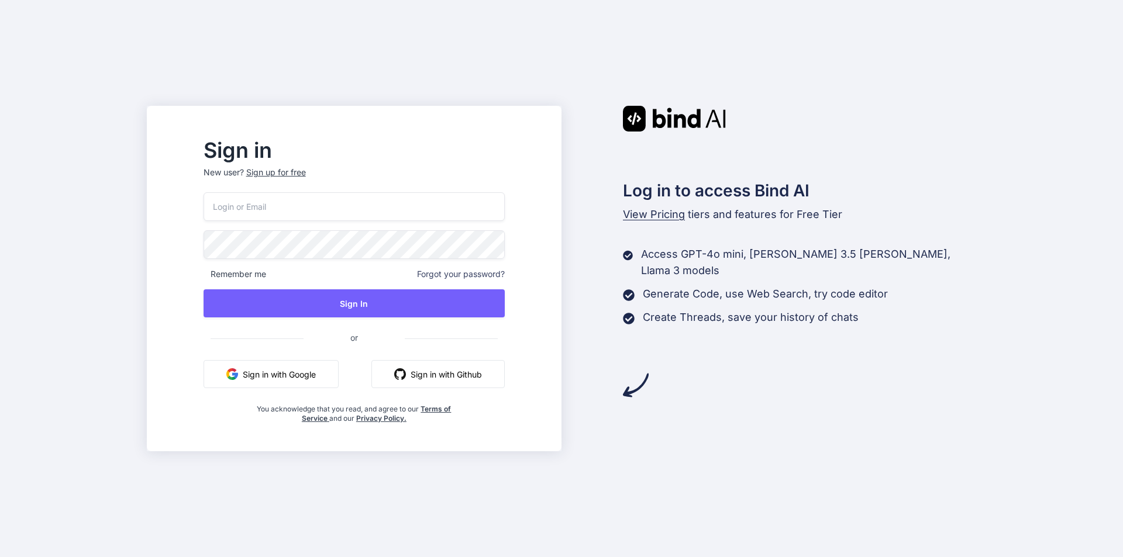
click at [332, 212] on input "email" at bounding box center [354, 206] width 301 height 29
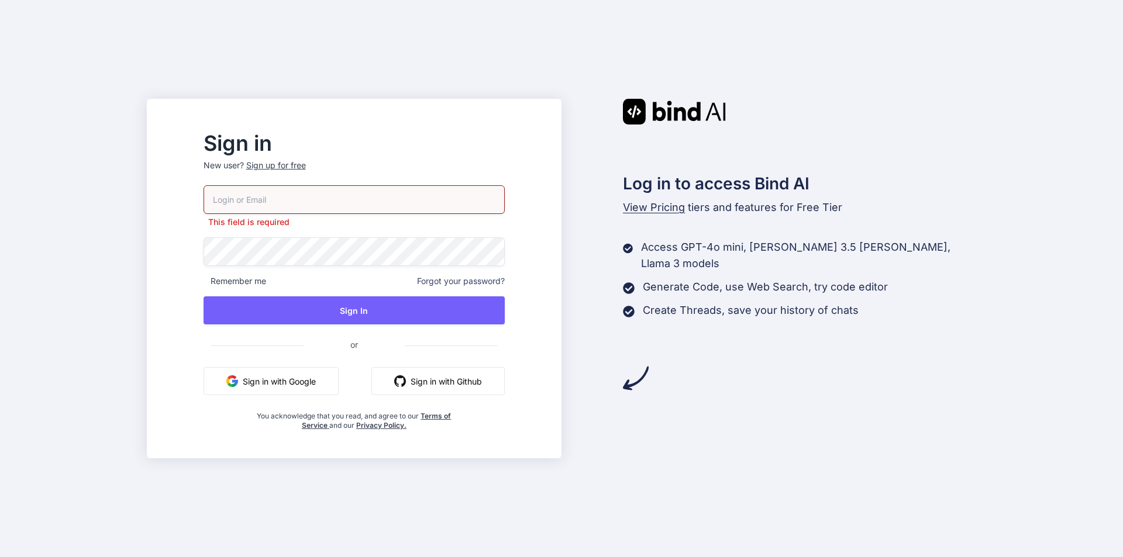
click at [300, 173] on p "New user? Sign up for free" at bounding box center [354, 173] width 301 height 26
click at [317, 386] on button "Sign in with Google" at bounding box center [271, 381] width 135 height 28
click at [134, 174] on div "Sign in New user? Sign up for free This field is required Remember me Forgot yo…" at bounding box center [561, 278] width 1123 height 557
click at [443, 201] on input "email" at bounding box center [354, 199] width 301 height 29
click at [391, 232] on div "This field is required Remember me Forgot your password? Sign In or Sign in wit…" at bounding box center [354, 307] width 301 height 245
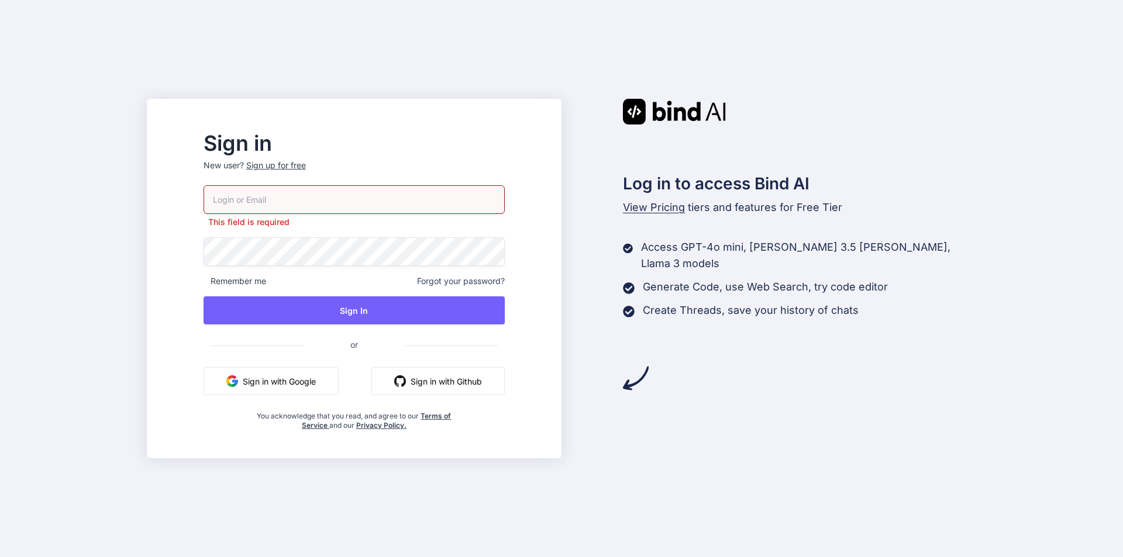
drag, startPoint x: 174, startPoint y: 241, endPoint x: 185, endPoint y: 237, distance: 11.7
click at [175, 241] on div "Sign in New user? Sign up for free This field is required Remember me Forgot yo…" at bounding box center [561, 278] width 1123 height 557
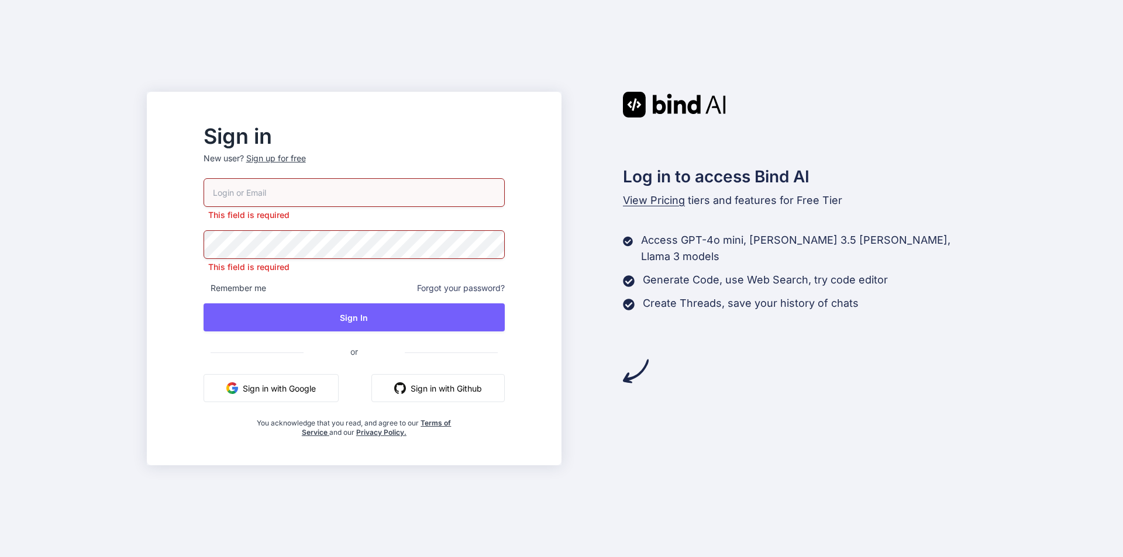
click at [368, 195] on input "email" at bounding box center [354, 192] width 301 height 29
drag, startPoint x: 179, startPoint y: 223, endPoint x: 241, endPoint y: 208, distance: 63.7
click at [180, 223] on div "Sign in New user? Sign up for free This field is required This field is require…" at bounding box center [561, 278] width 1123 height 557
drag, startPoint x: 336, startPoint y: 186, endPoint x: 331, endPoint y: 227, distance: 41.3
click at [337, 187] on input "email" at bounding box center [354, 192] width 301 height 29
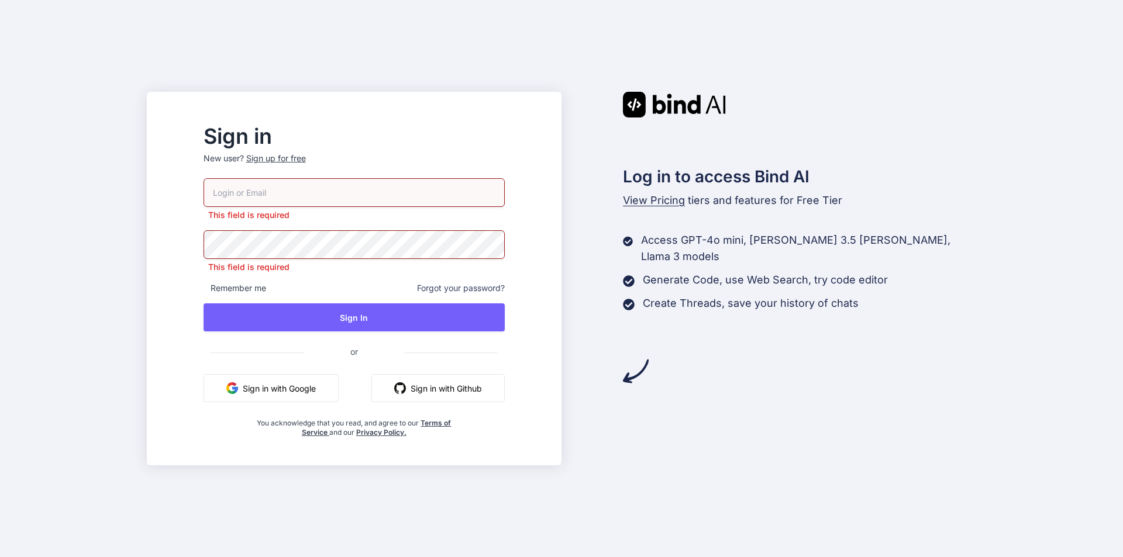
click at [321, 289] on div "Remember me Forgot your password?" at bounding box center [354, 288] width 301 height 12
click at [497, 289] on span "Forgot your password?" at bounding box center [461, 288] width 88 height 12
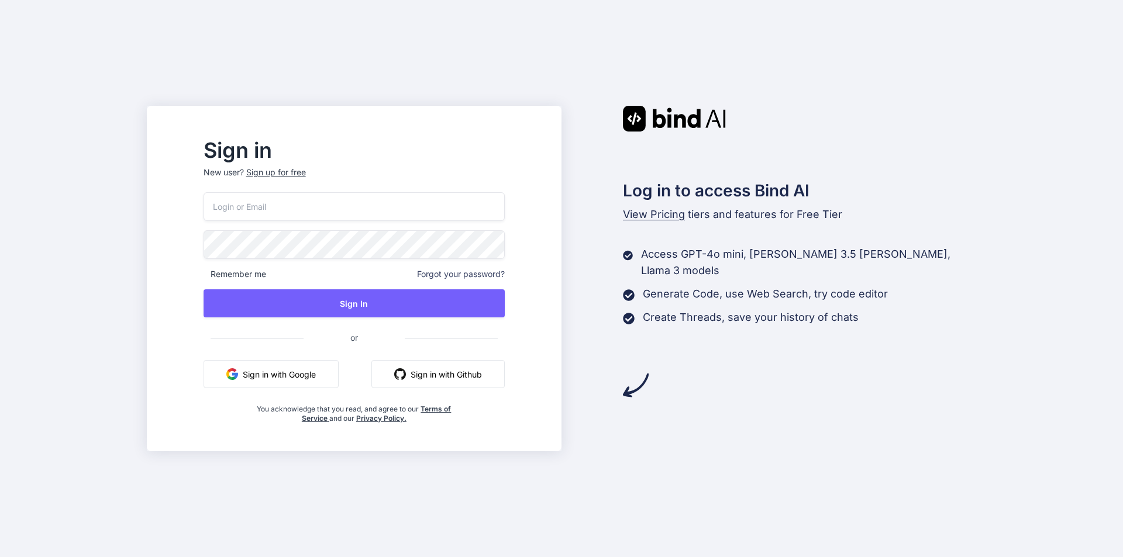
click at [323, 384] on button "Sign in with Google" at bounding box center [271, 374] width 135 height 28
click at [544, 123] on div "Sign in New user? Sign up for free Remember me Forgot your password? Sign In or…" at bounding box center [354, 279] width 415 height 346
drag, startPoint x: 339, startPoint y: 221, endPoint x: 337, endPoint y: 210, distance: 11.2
click at [339, 220] on div "Remember me Forgot your password? Sign In or Sign in with Google Sign in with G…" at bounding box center [354, 307] width 301 height 231
click at [385, 208] on input "email" at bounding box center [354, 206] width 301 height 29
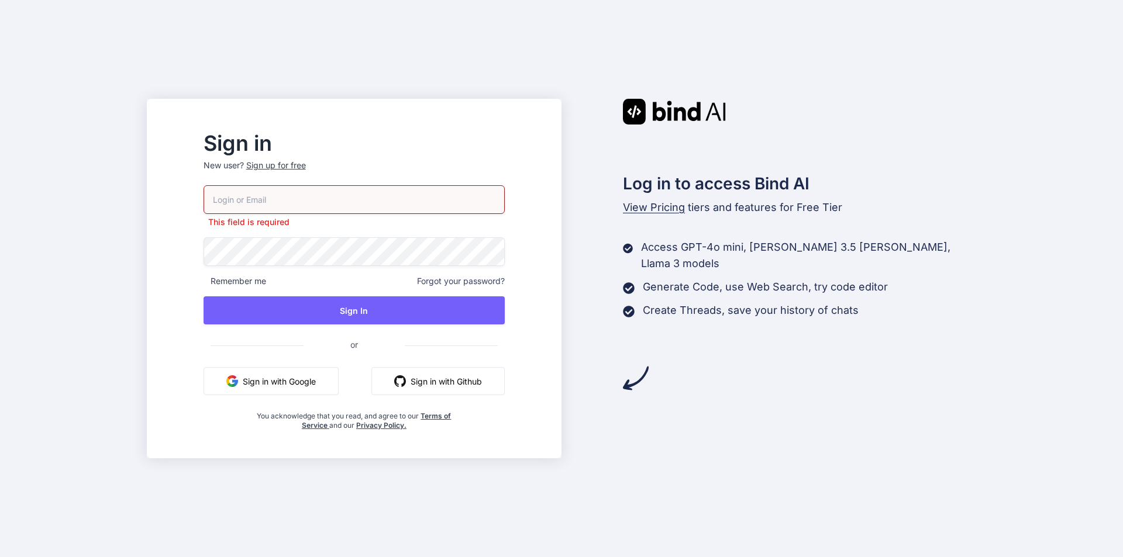
click at [333, 237] on div "This field is required Remember me Forgot your password? Sign In or Sign in wit…" at bounding box center [354, 307] width 301 height 245
click at [333, 46] on div "Sign in New user? Sign up for free This field is required Remember me Forgot yo…" at bounding box center [561, 278] width 1123 height 557
